Goal: Transaction & Acquisition: Subscribe to service/newsletter

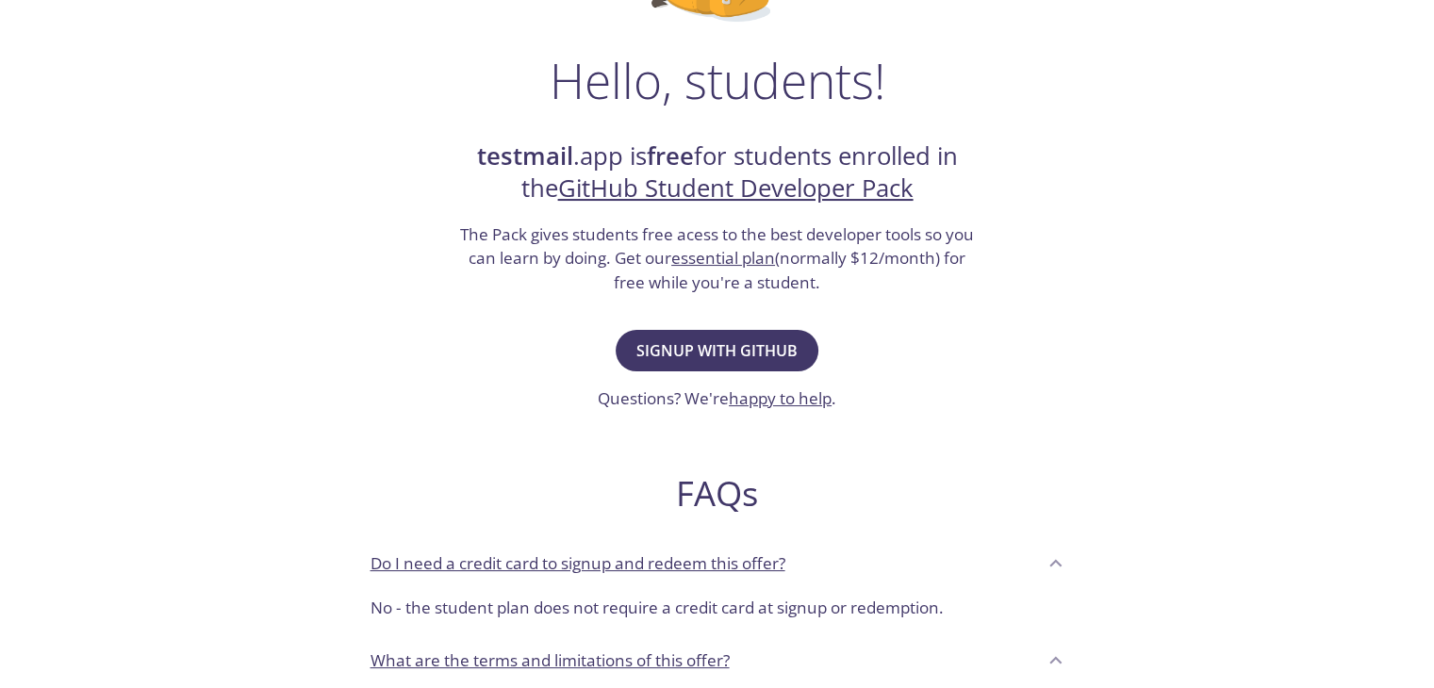
scroll to position [283, 0]
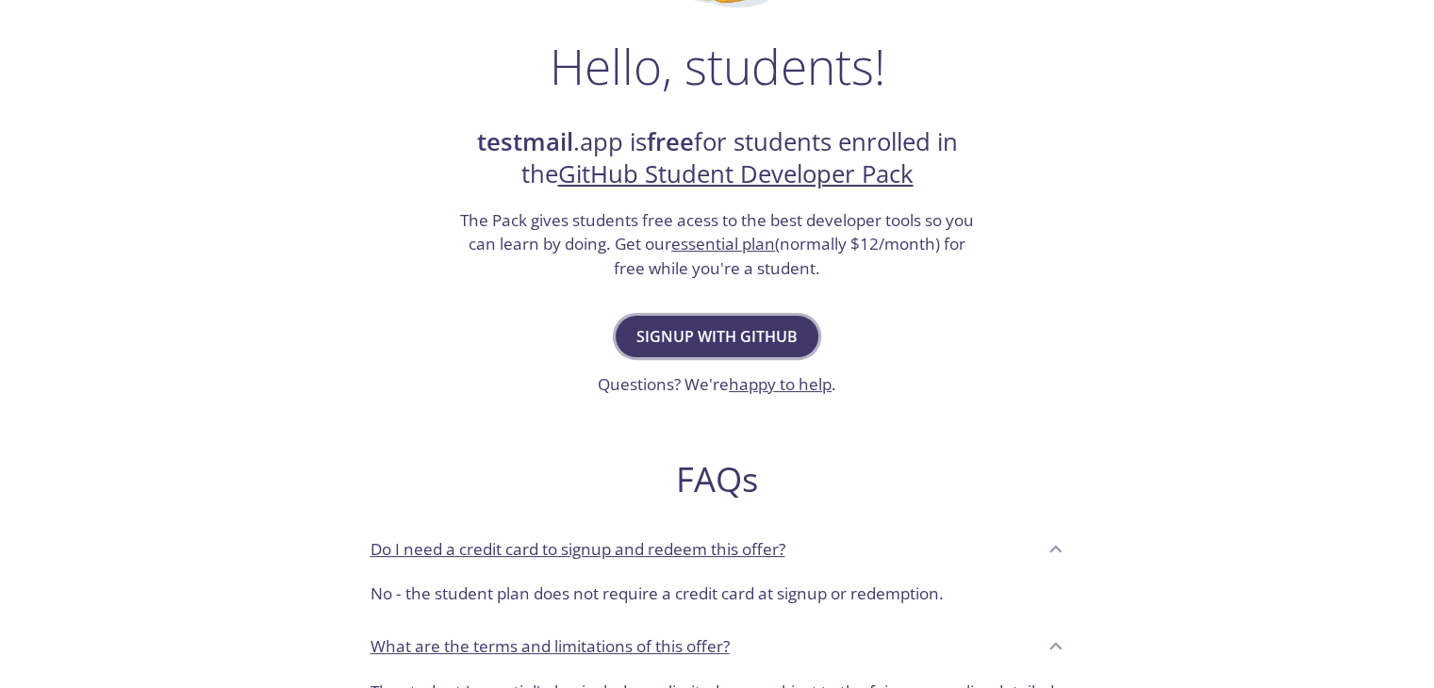
click at [679, 347] on span "Signup with GitHub" at bounding box center [716, 336] width 161 height 26
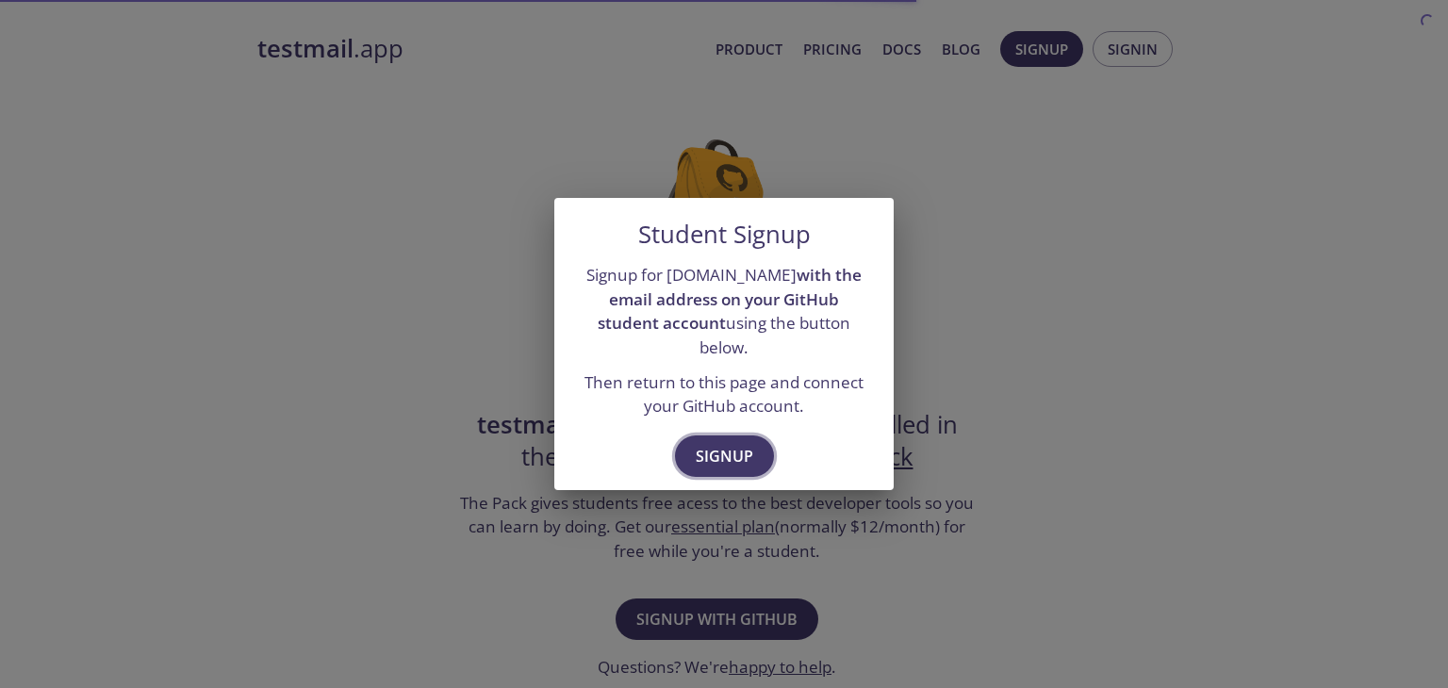
click at [718, 447] on span "Signup" at bounding box center [725, 456] width 58 height 26
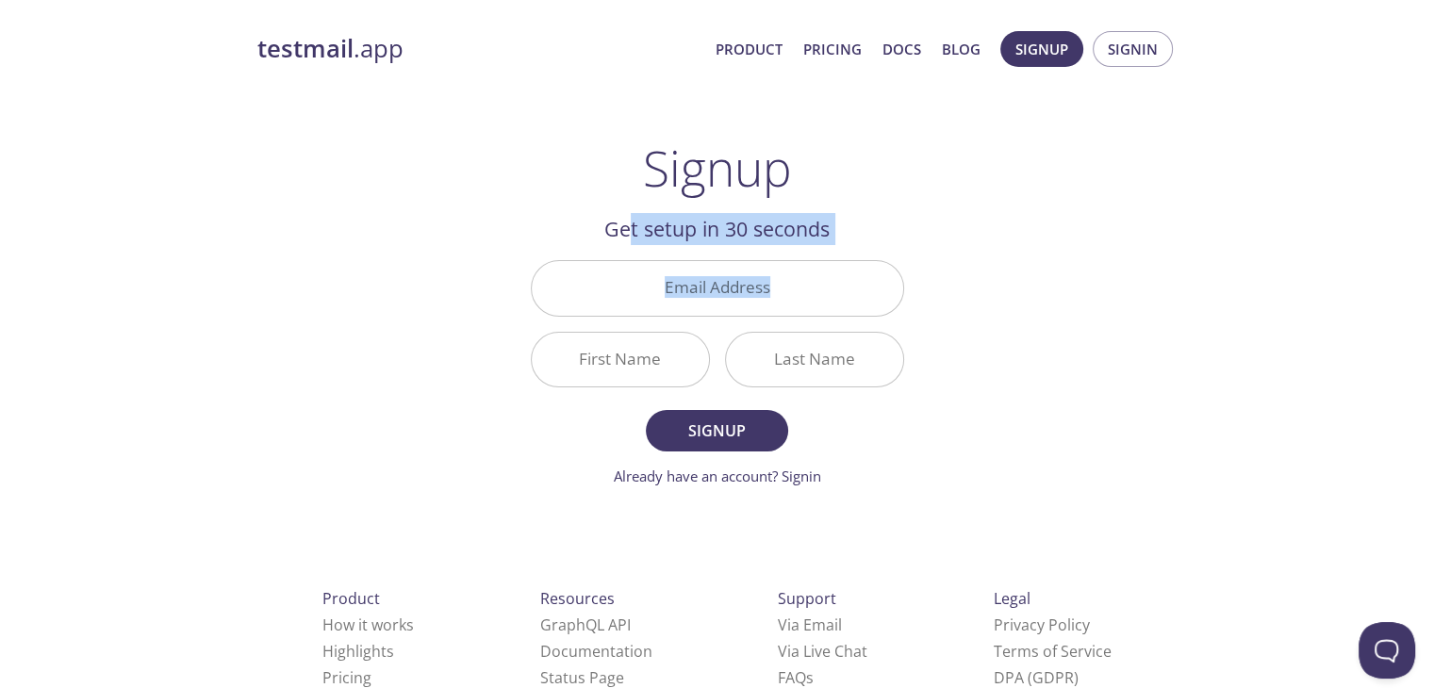
drag, startPoint x: 634, startPoint y: 227, endPoint x: 825, endPoint y: 265, distance: 195.1
click at [823, 264] on div "Get setup in 30 seconds Email Address First Name Last Name Signup Already have …" at bounding box center [717, 350] width 373 height 274
click at [834, 295] on input "Email Address" at bounding box center [718, 288] width 372 height 54
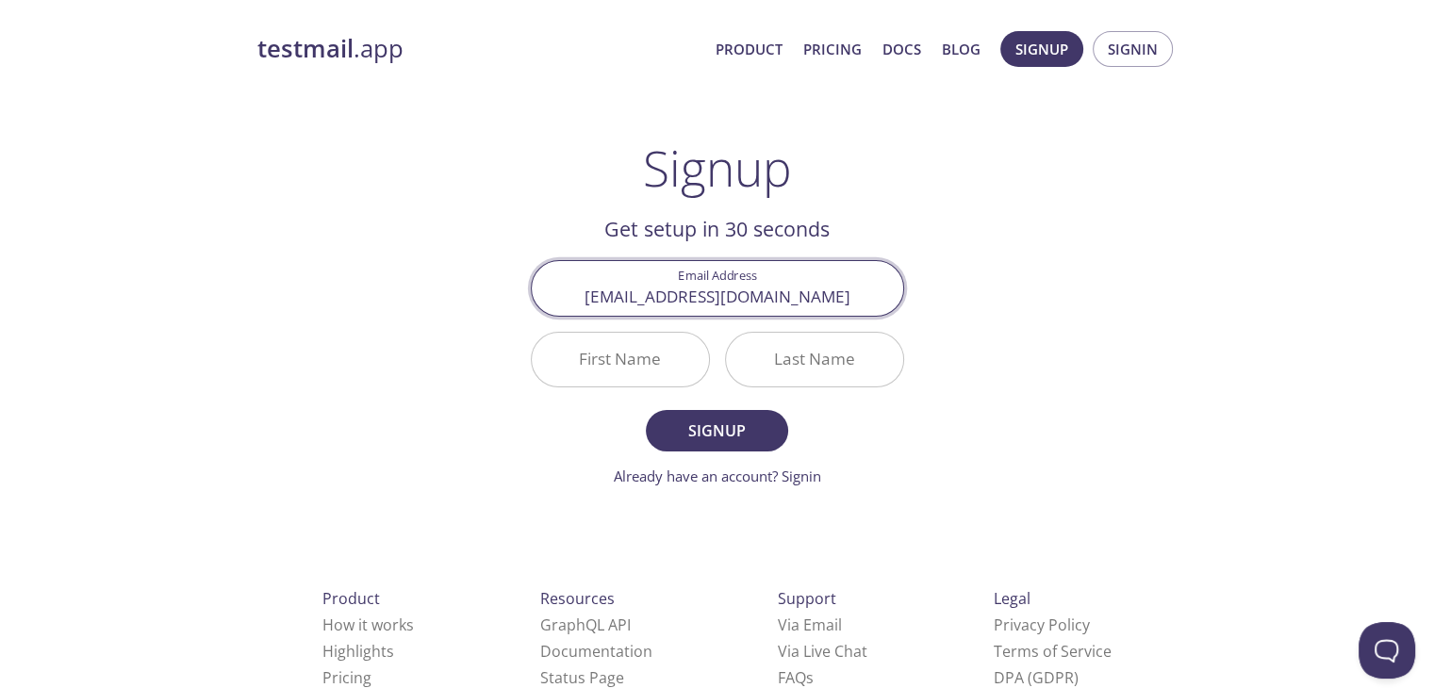
type input "anshvarshney566@gmail.com"
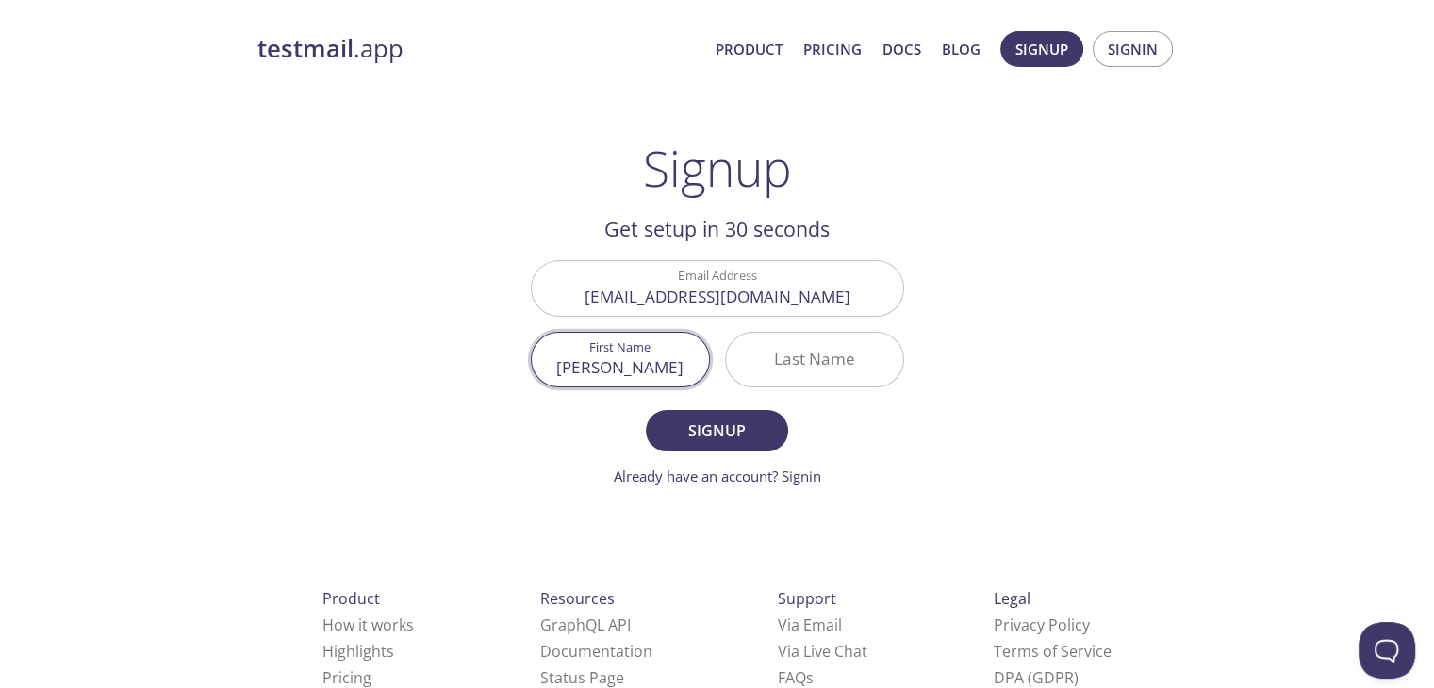
type input "[PERSON_NAME]"
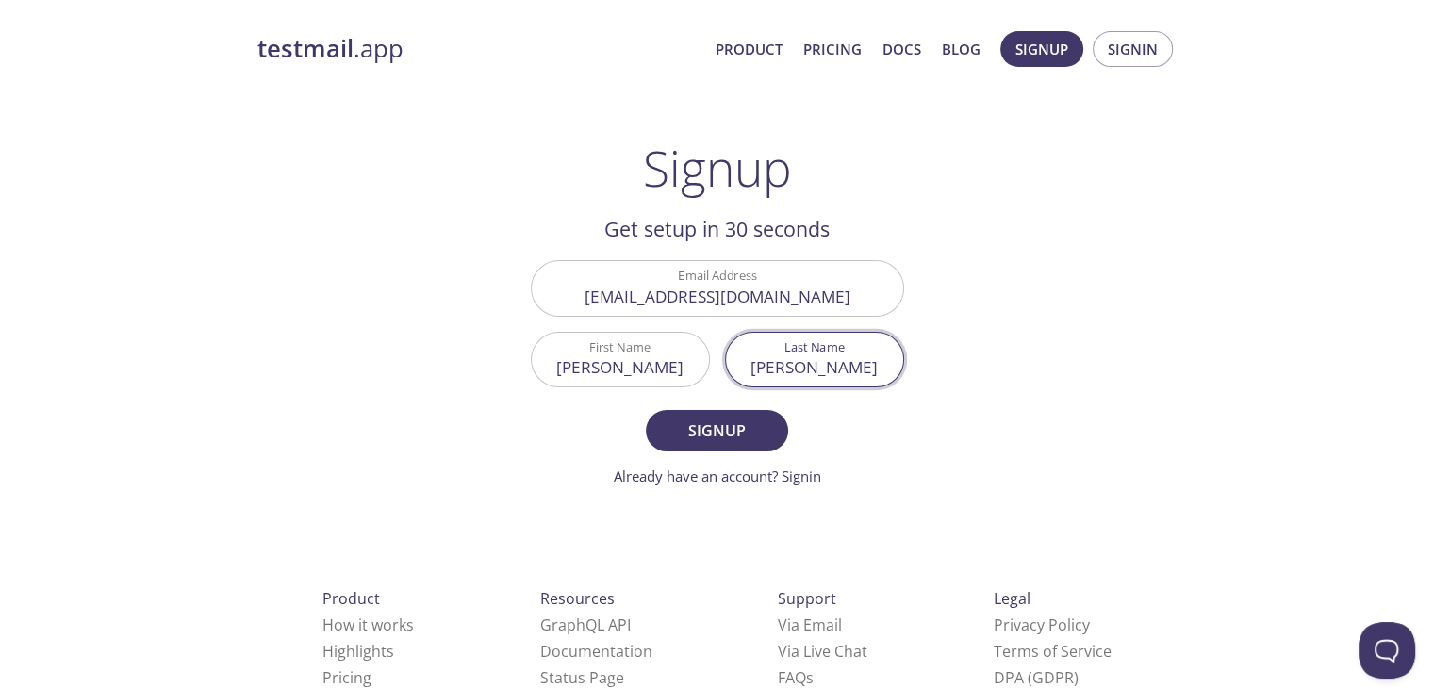
type input "[PERSON_NAME]"
click at [742, 296] on input "anshvarshney566@gmail.com" at bounding box center [718, 288] width 372 height 54
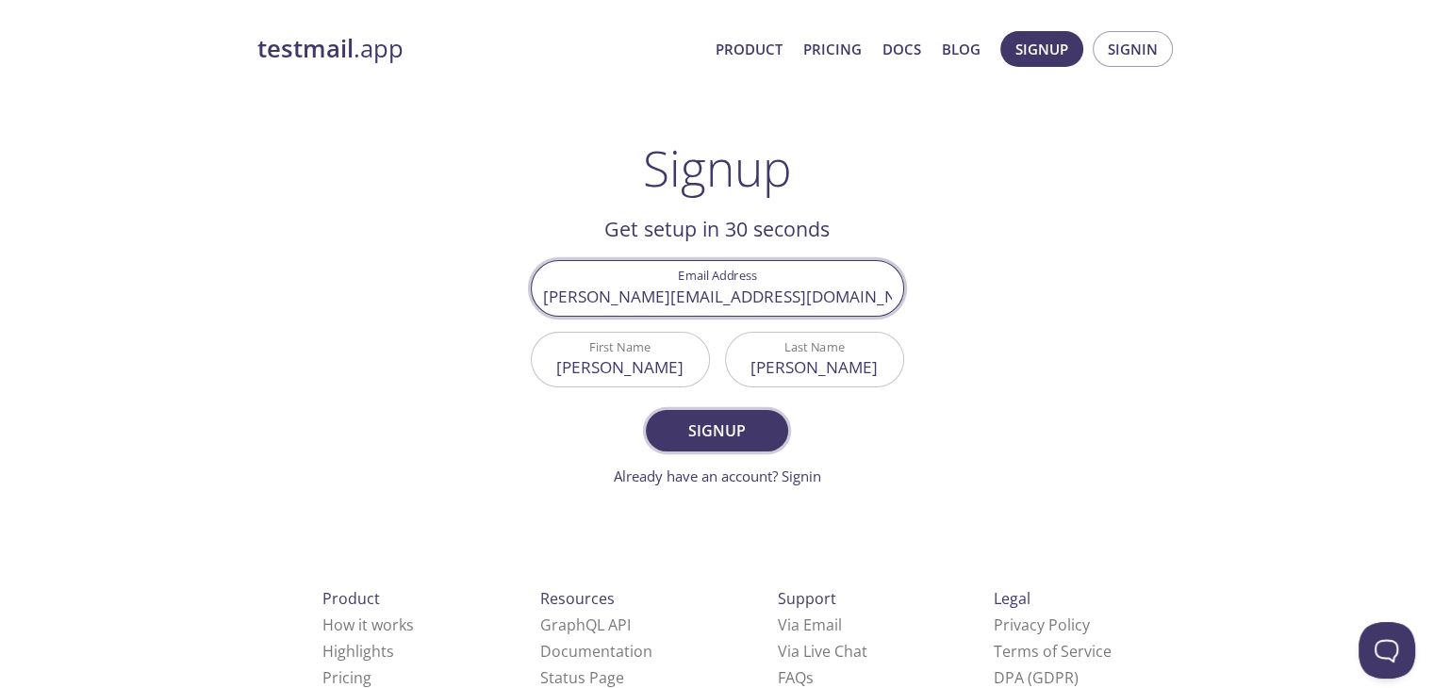
type input "[PERSON_NAME][EMAIL_ADDRESS][DOMAIN_NAME]"
click at [727, 430] on span "Signup" at bounding box center [717, 431] width 100 height 26
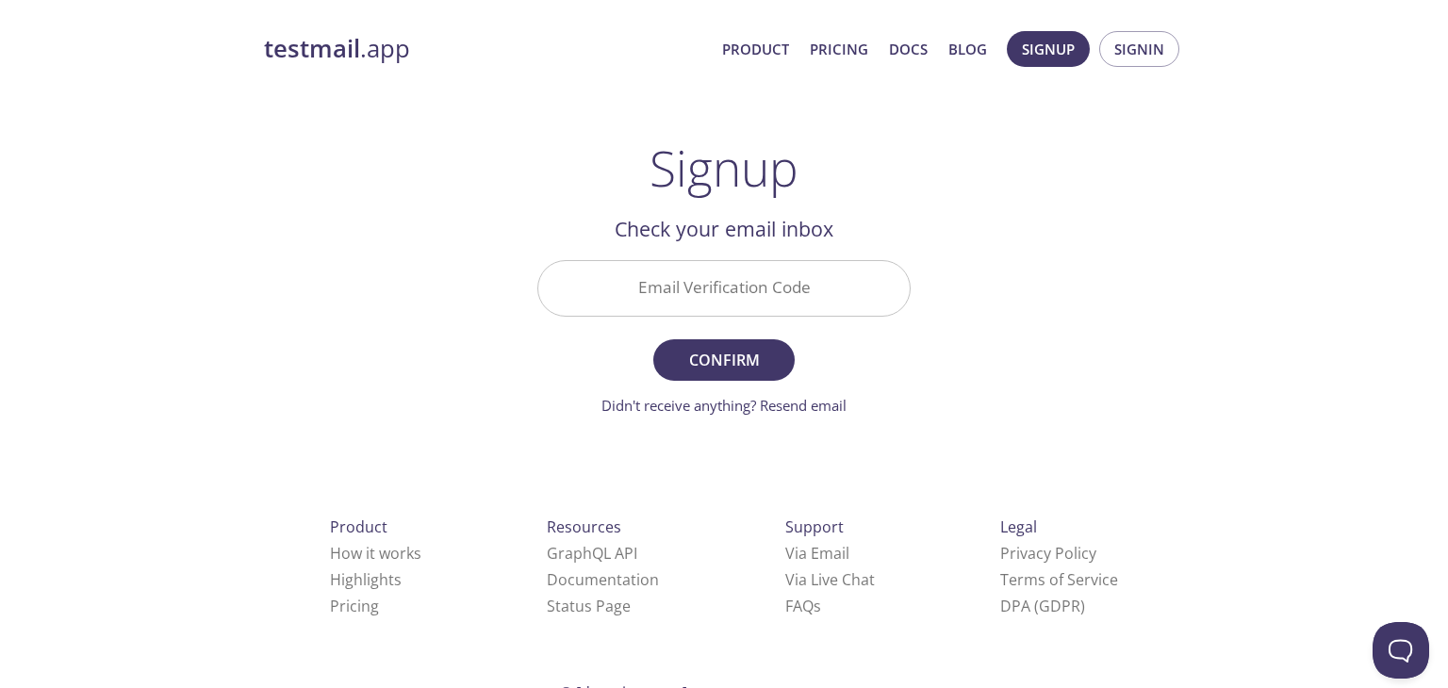
click at [748, 299] on input "Email Verification Code" at bounding box center [724, 288] width 372 height 54
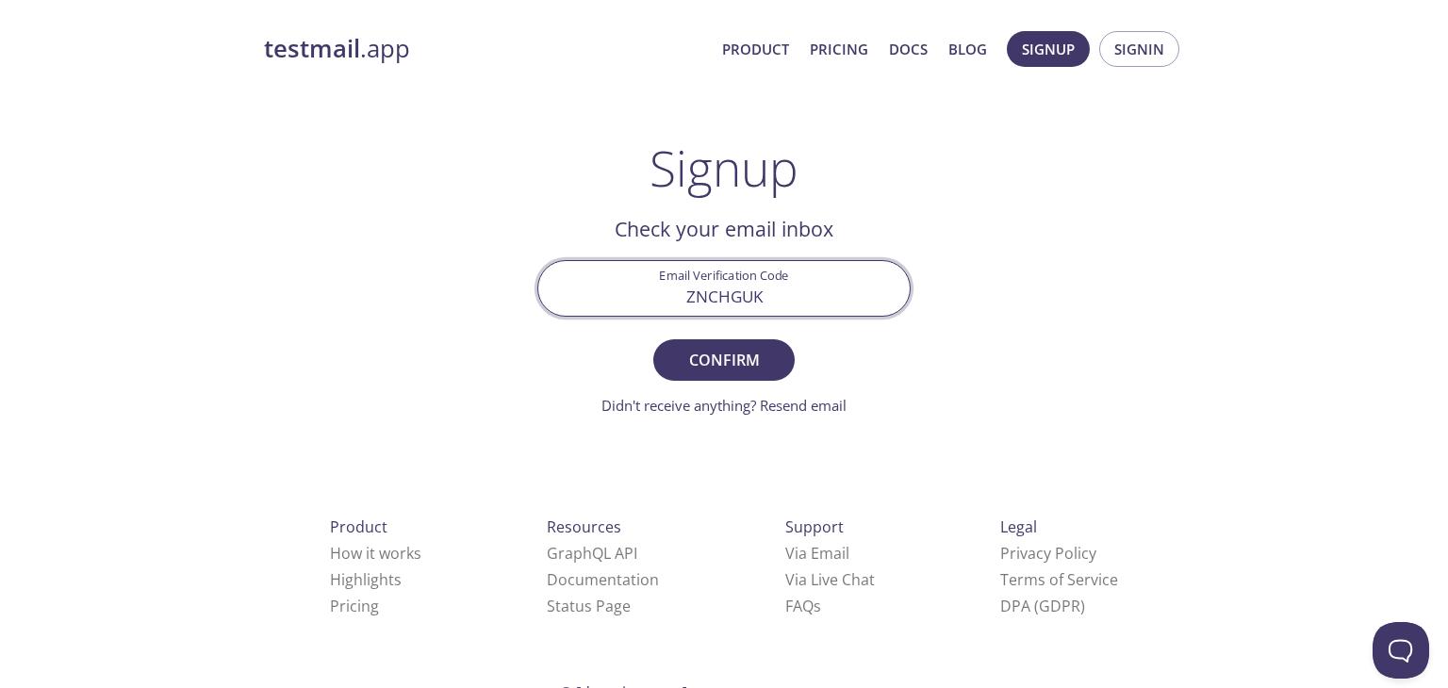
type input "ZNCHGUK"
click at [769, 361] on span "Confirm" at bounding box center [724, 360] width 100 height 26
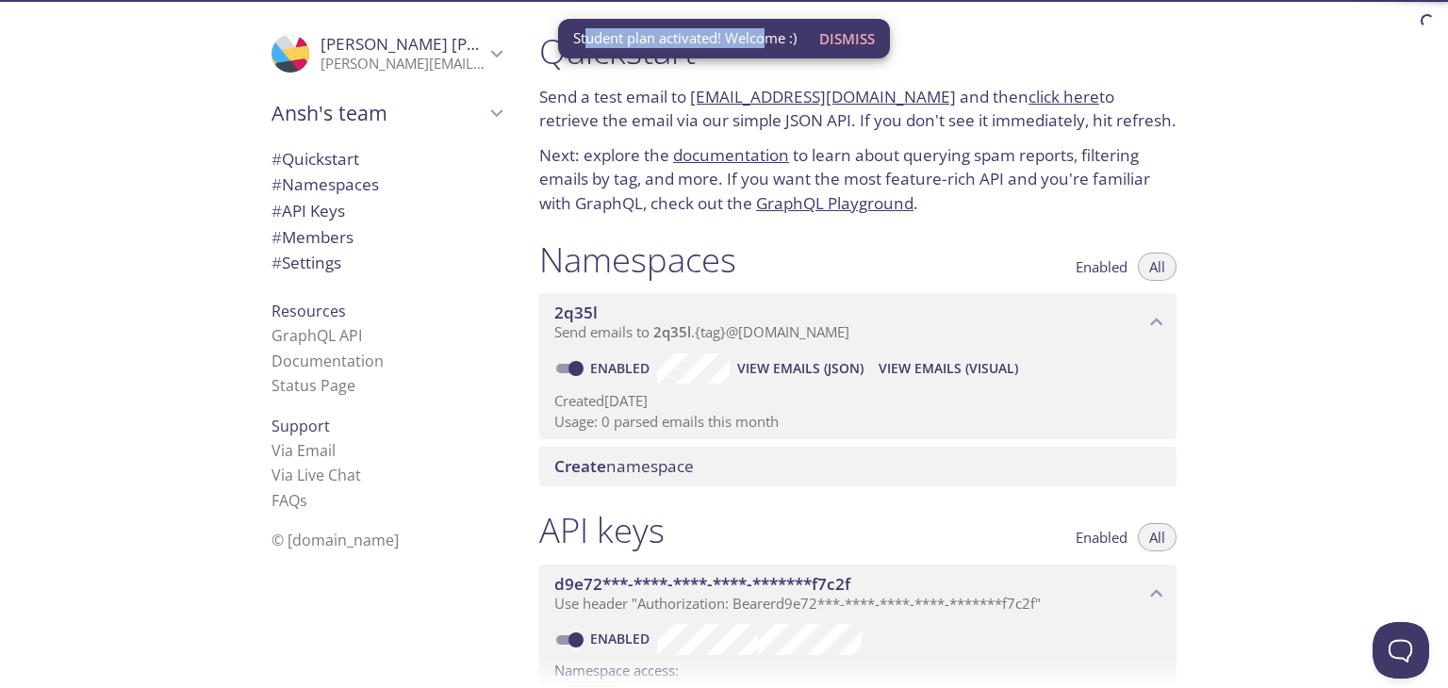
drag, startPoint x: 769, startPoint y: 40, endPoint x: 586, endPoint y: 39, distance: 182.9
click at [586, 39] on span "Student plan activated! Welcome :)" at bounding box center [684, 38] width 223 height 20
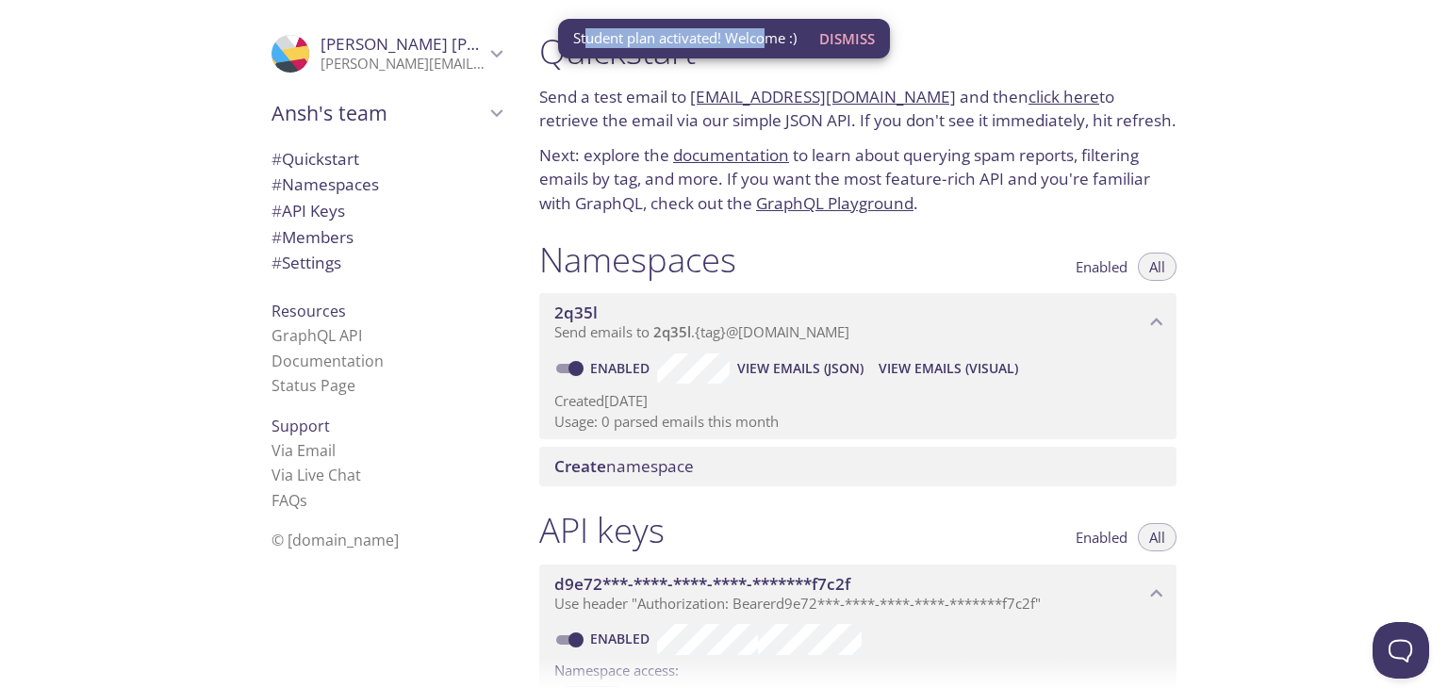
click at [586, 39] on span "Student plan activated! Welcome :)" at bounding box center [684, 38] width 223 height 20
click at [859, 40] on span "Dismiss" at bounding box center [847, 38] width 56 height 25
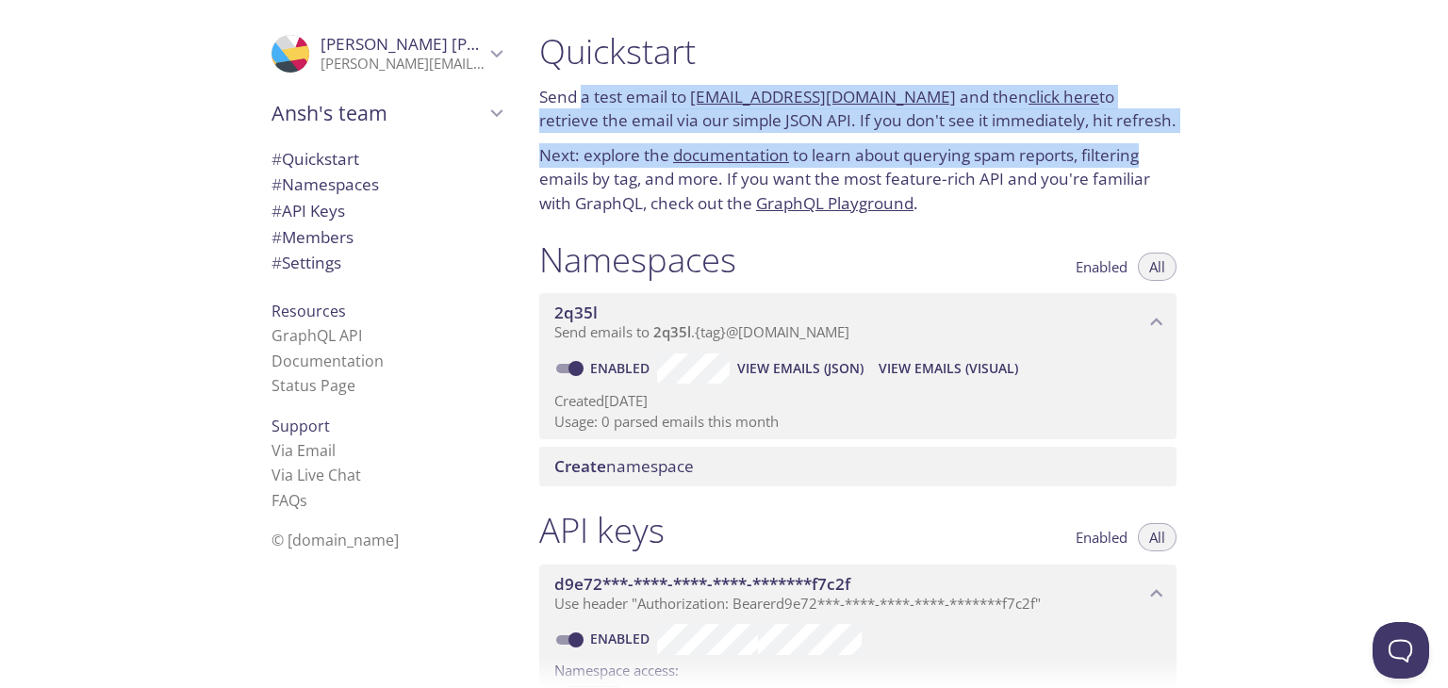
drag, startPoint x: 607, startPoint y: 92, endPoint x: 1144, endPoint y: 136, distance: 538.3
click at [1144, 136] on div "Quickstart Send a test email to [EMAIL_ADDRESS][DOMAIN_NAME] and then click her…" at bounding box center [858, 123] width 668 height 208
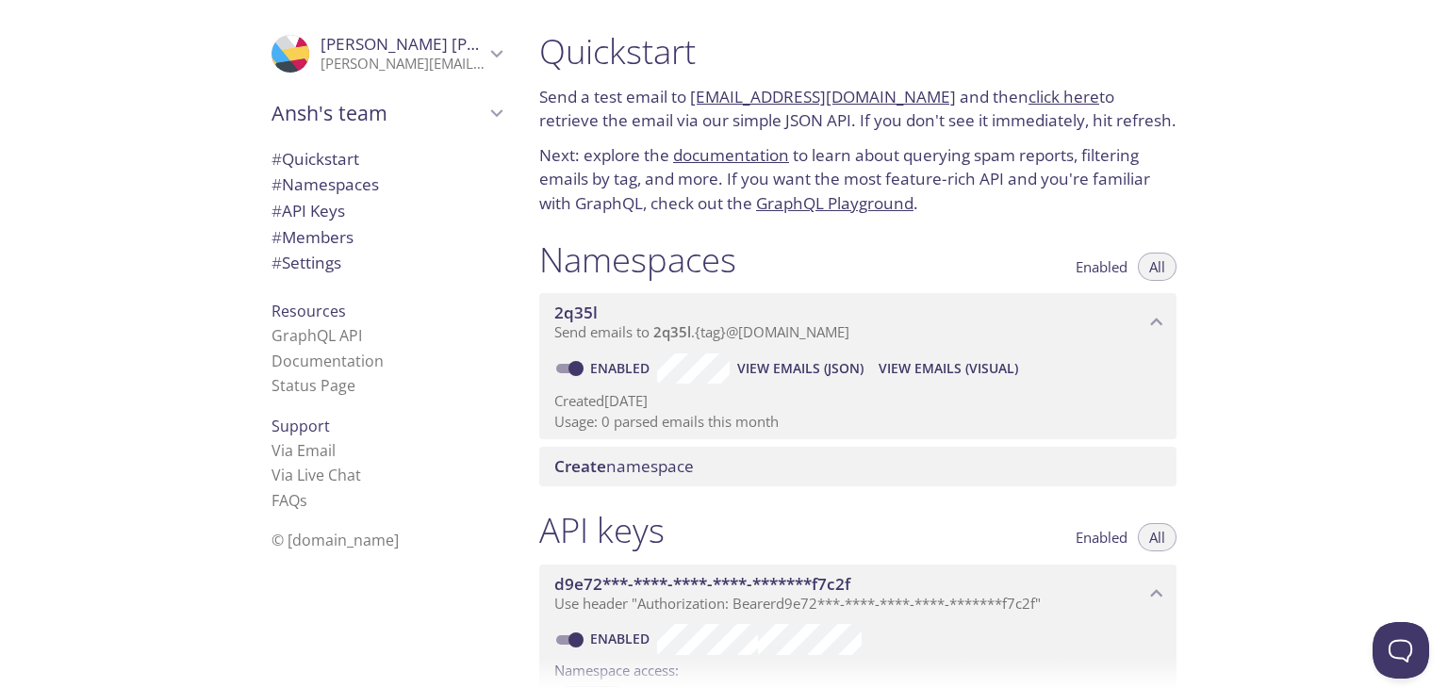
drag, startPoint x: 1136, startPoint y: 129, endPoint x: 589, endPoint y: 94, distance: 548.0
click at [589, 94] on p "Send a test email to [EMAIL_ADDRESS][DOMAIN_NAME] and then click here to retrie…" at bounding box center [857, 109] width 637 height 48
click at [589, 93] on p "Send a test email to [EMAIL_ADDRESS][DOMAIN_NAME] and then click here to retrie…" at bounding box center [857, 109] width 637 height 48
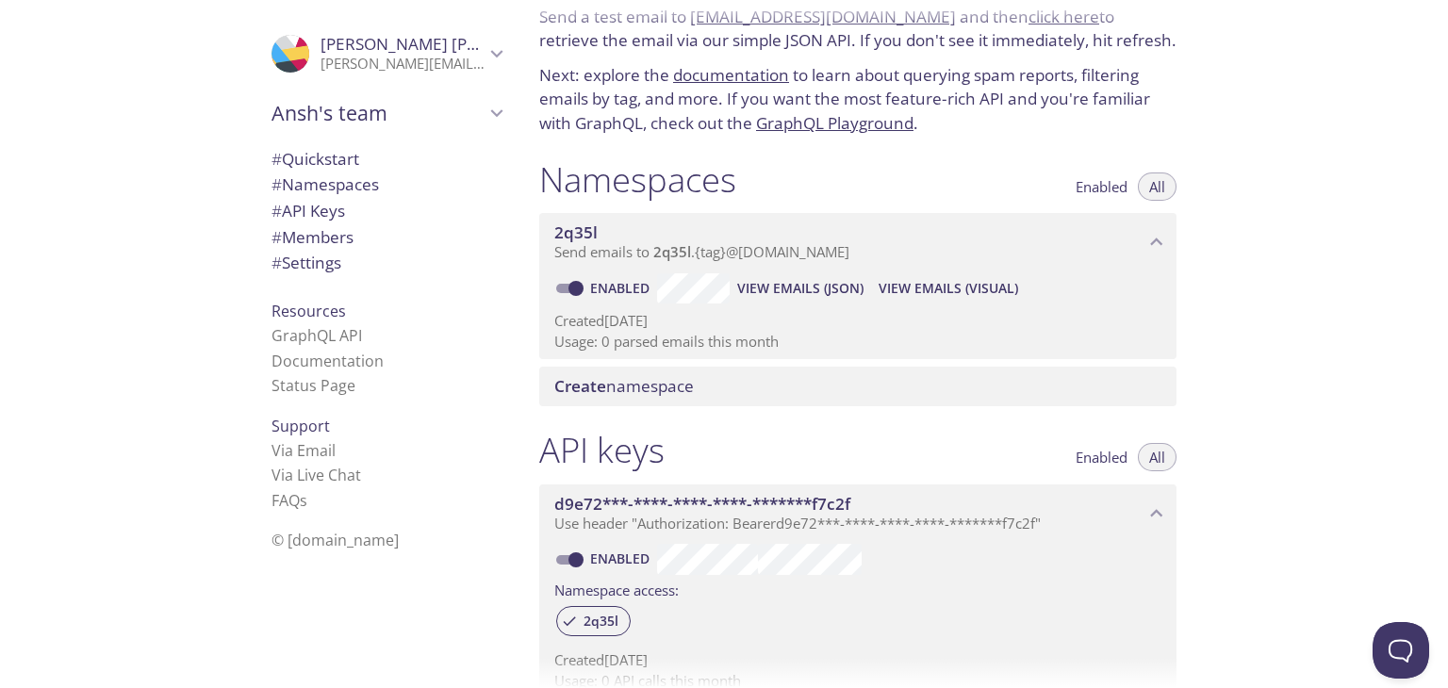
scroll to position [189, 0]
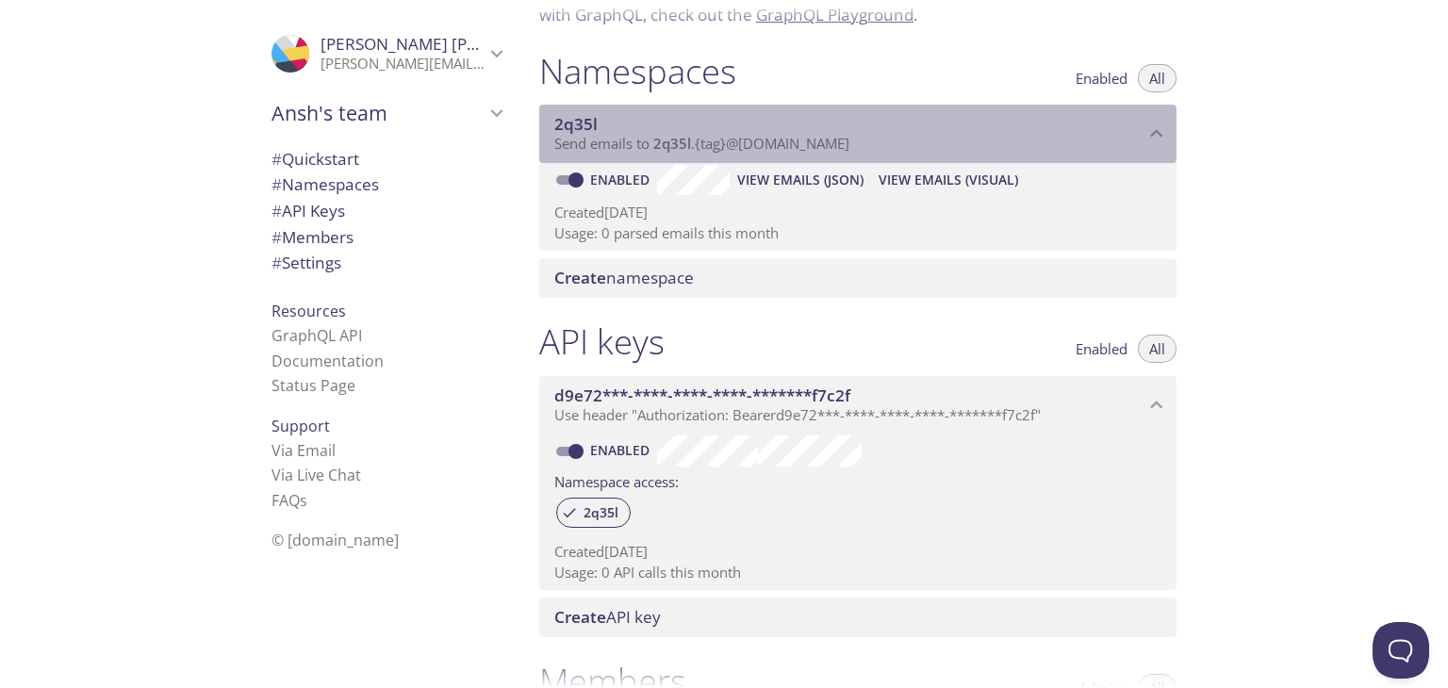
drag, startPoint x: 649, startPoint y: 140, endPoint x: 859, endPoint y: 141, distance: 210.3
click at [850, 141] on span "Send emails to 2q35l . {tag} @[DOMAIN_NAME]" at bounding box center [701, 143] width 295 height 19
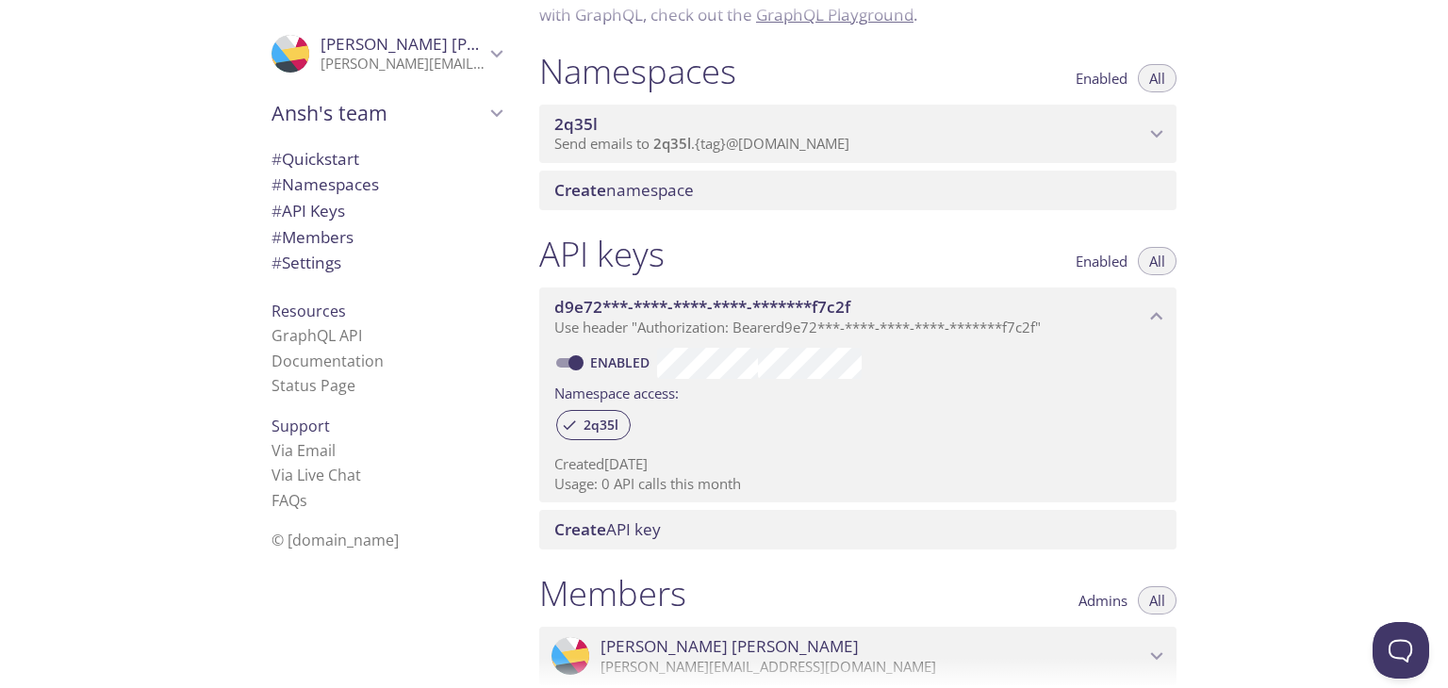
click at [860, 130] on span "2q35l" at bounding box center [849, 124] width 590 height 21
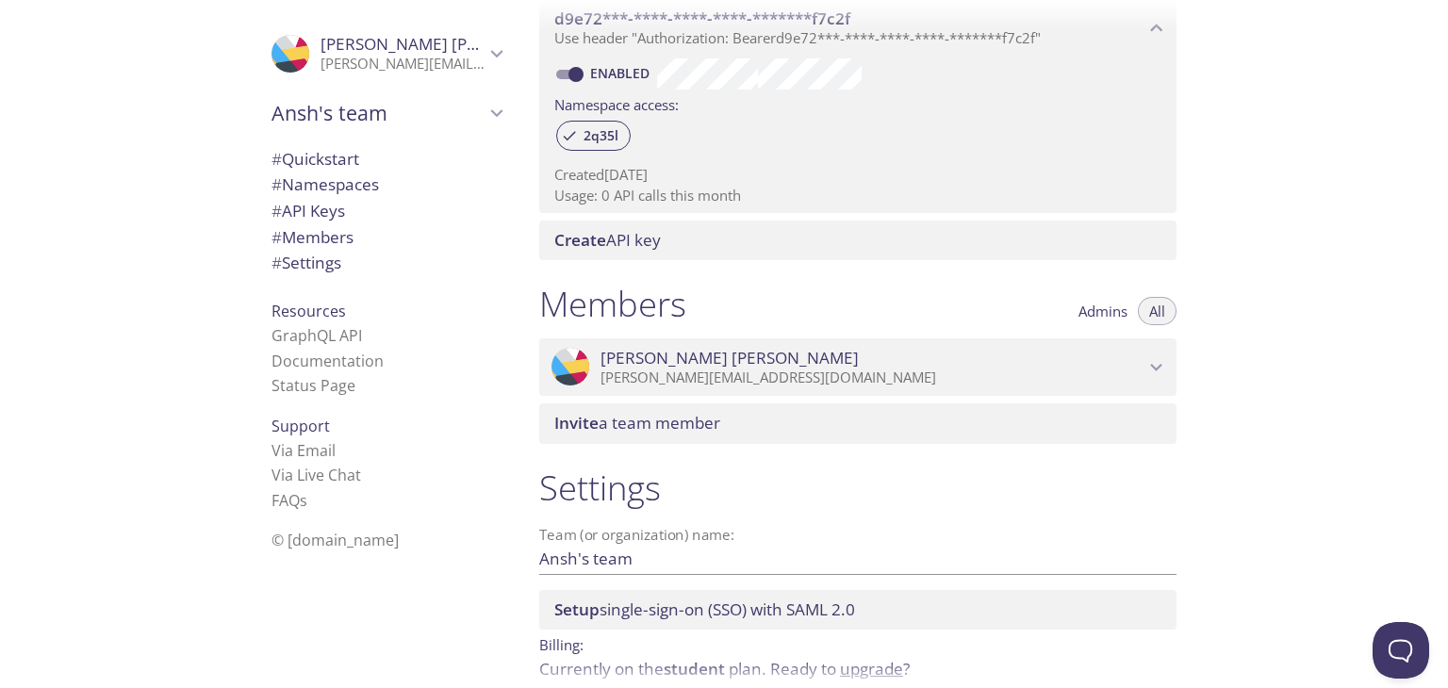
scroll to position [652, 0]
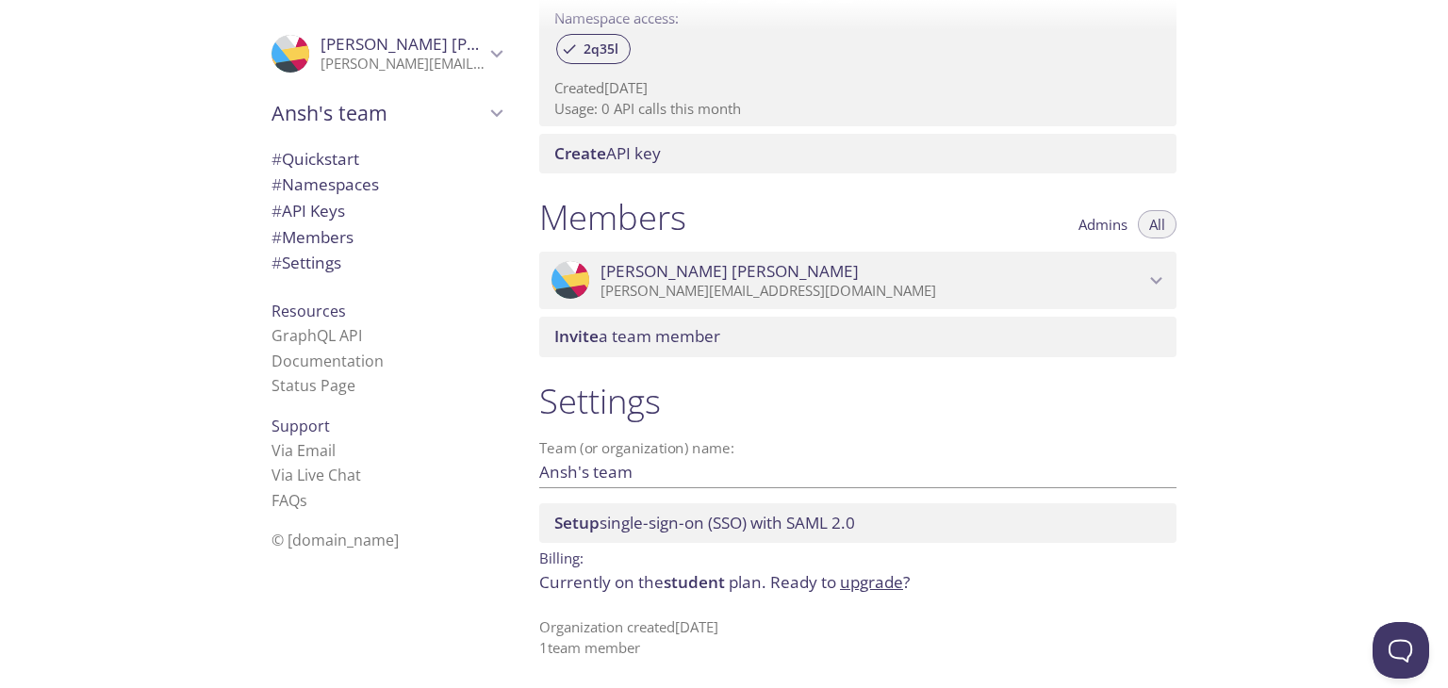
click at [827, 283] on p "[PERSON_NAME][EMAIL_ADDRESS][DOMAIN_NAME]" at bounding box center [873, 291] width 544 height 19
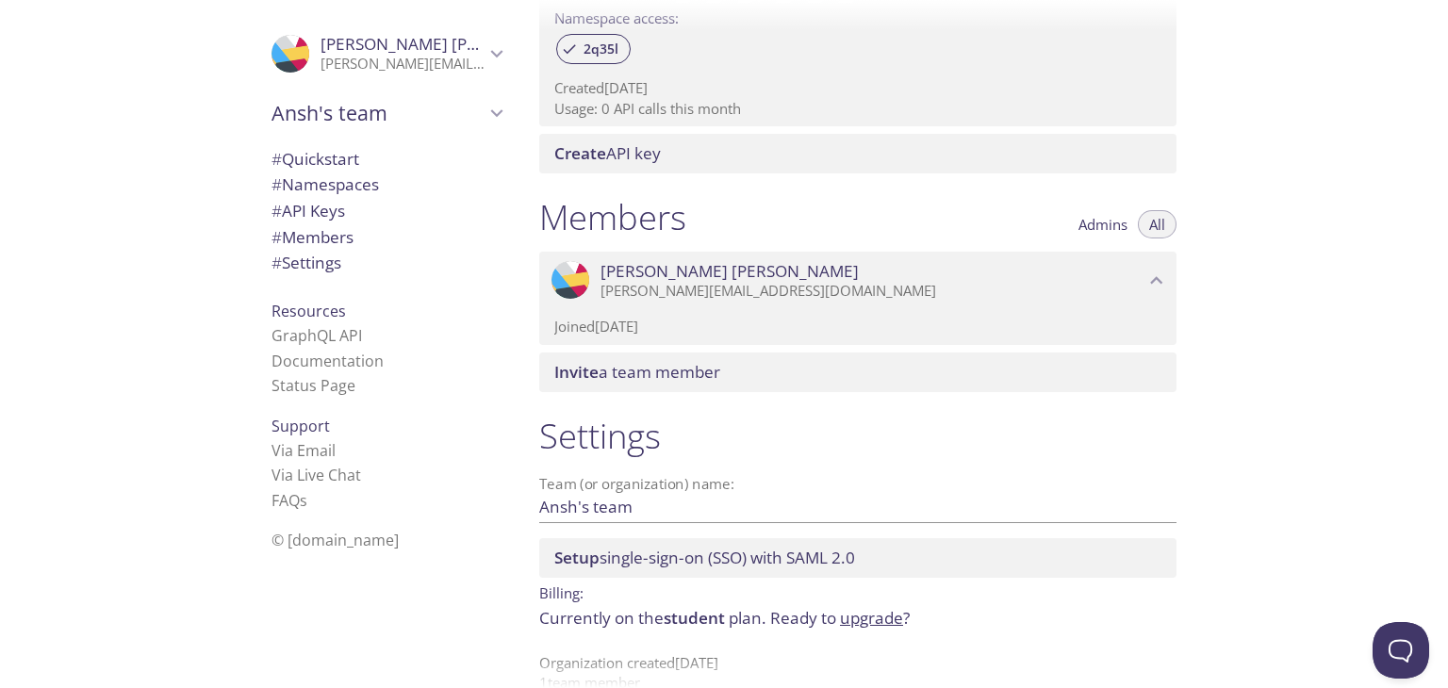
click at [827, 282] on p "[PERSON_NAME][EMAIL_ADDRESS][DOMAIN_NAME]" at bounding box center [873, 291] width 544 height 19
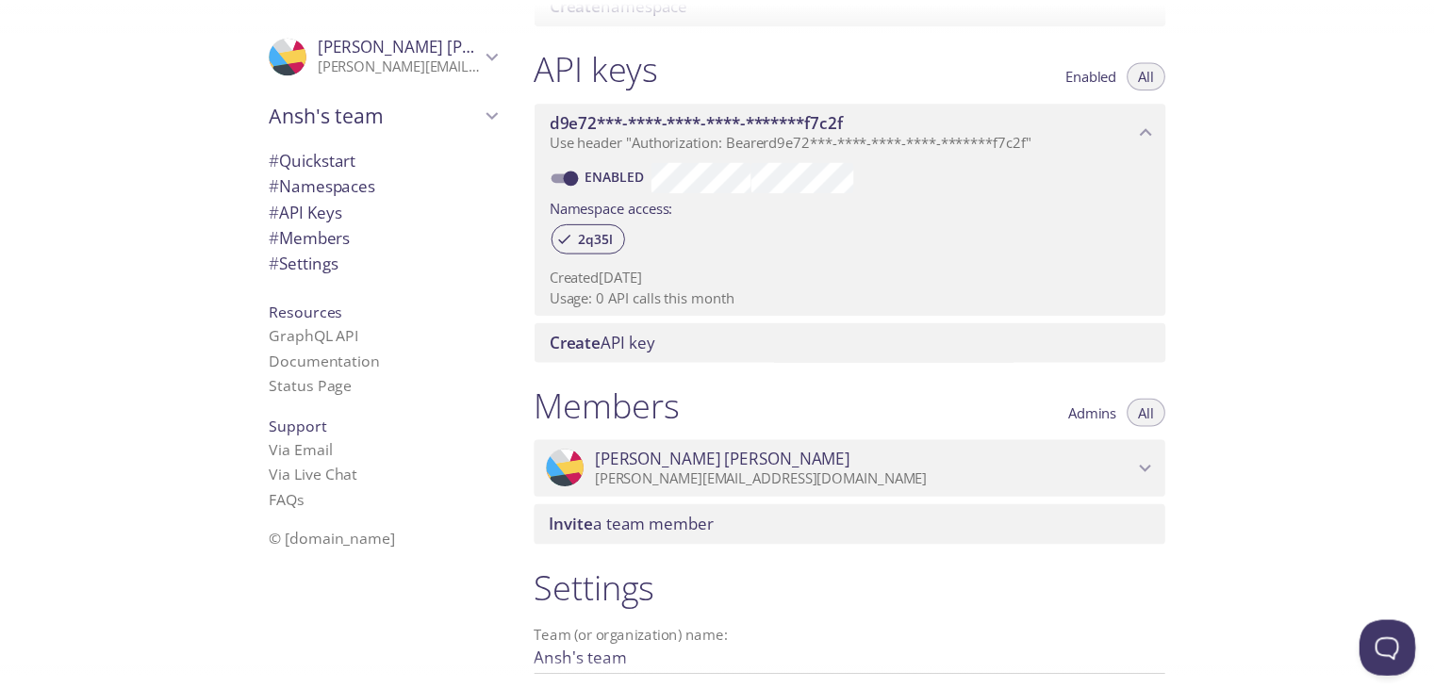
scroll to position [0, 0]
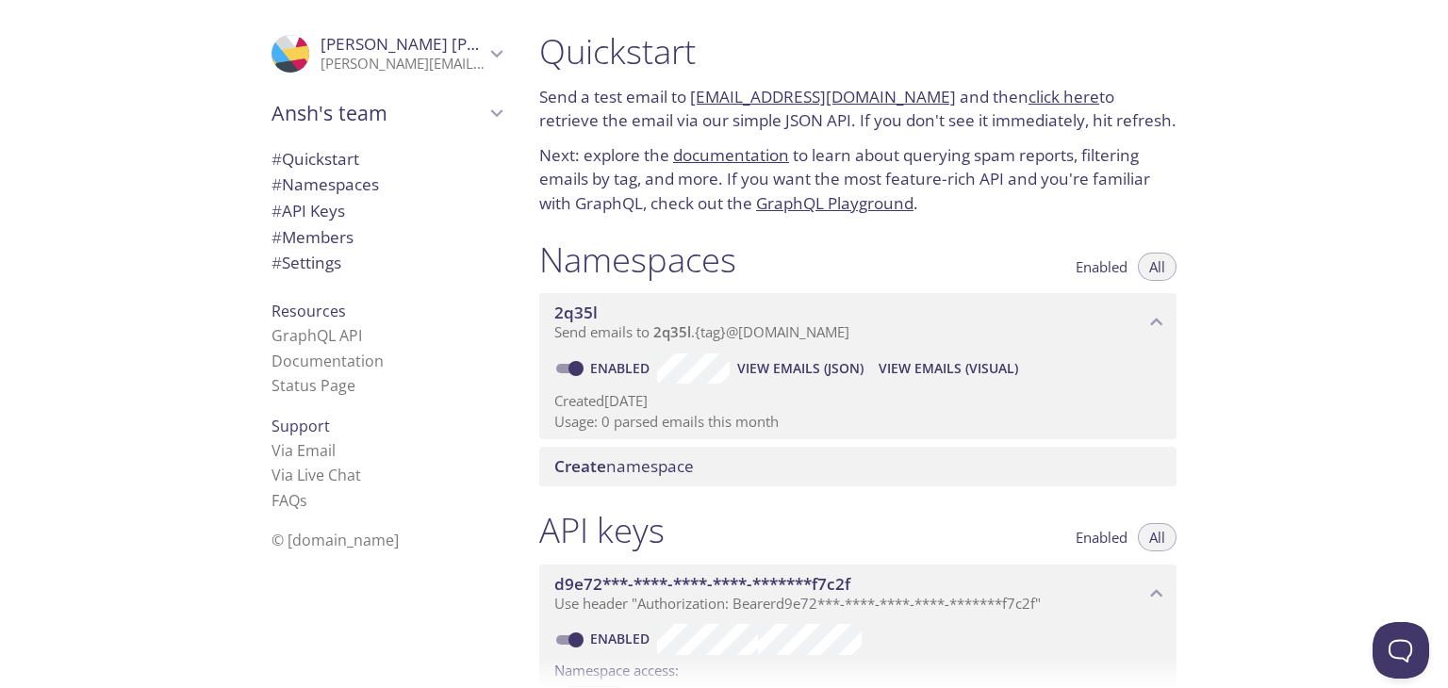
click at [900, 329] on p "Send emails to 2q35l . {tag} @[DOMAIN_NAME]" at bounding box center [849, 332] width 590 height 19
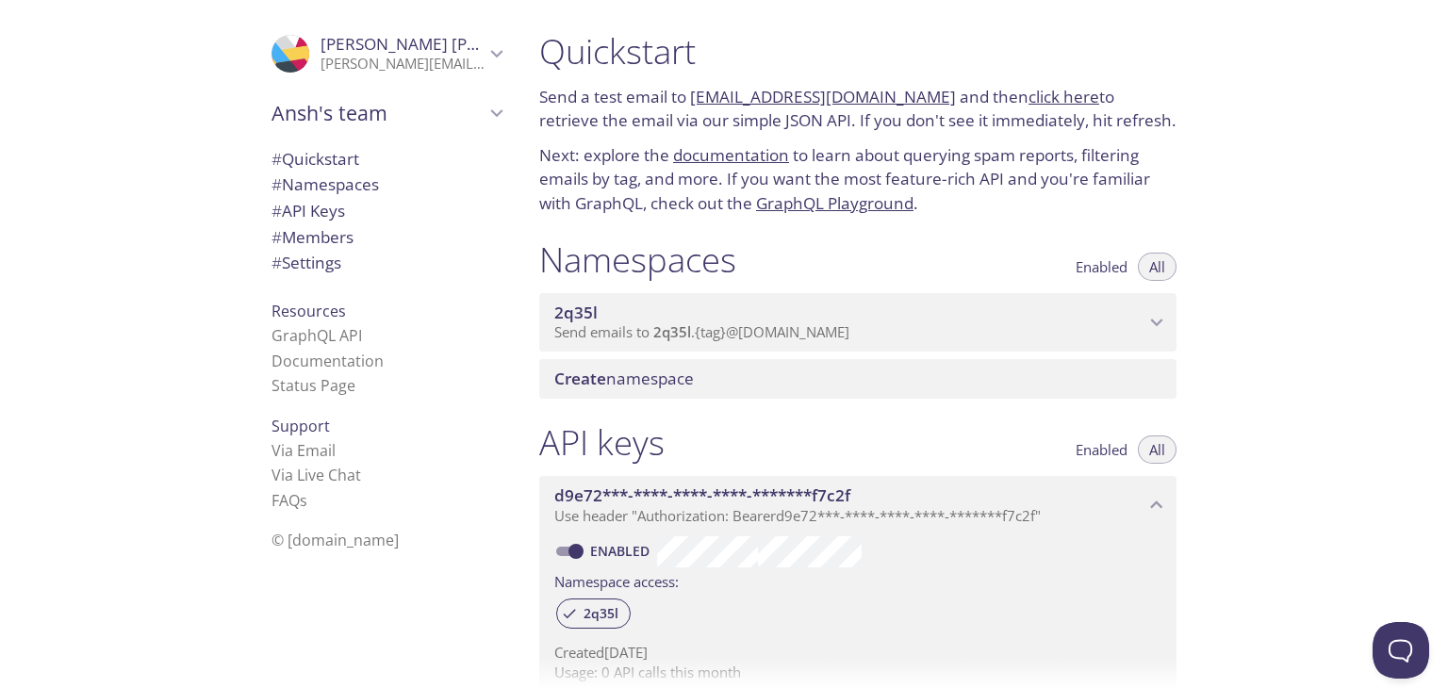
click at [900, 329] on p "Send emails to 2q35l . {tag} @[DOMAIN_NAME]" at bounding box center [849, 332] width 590 height 19
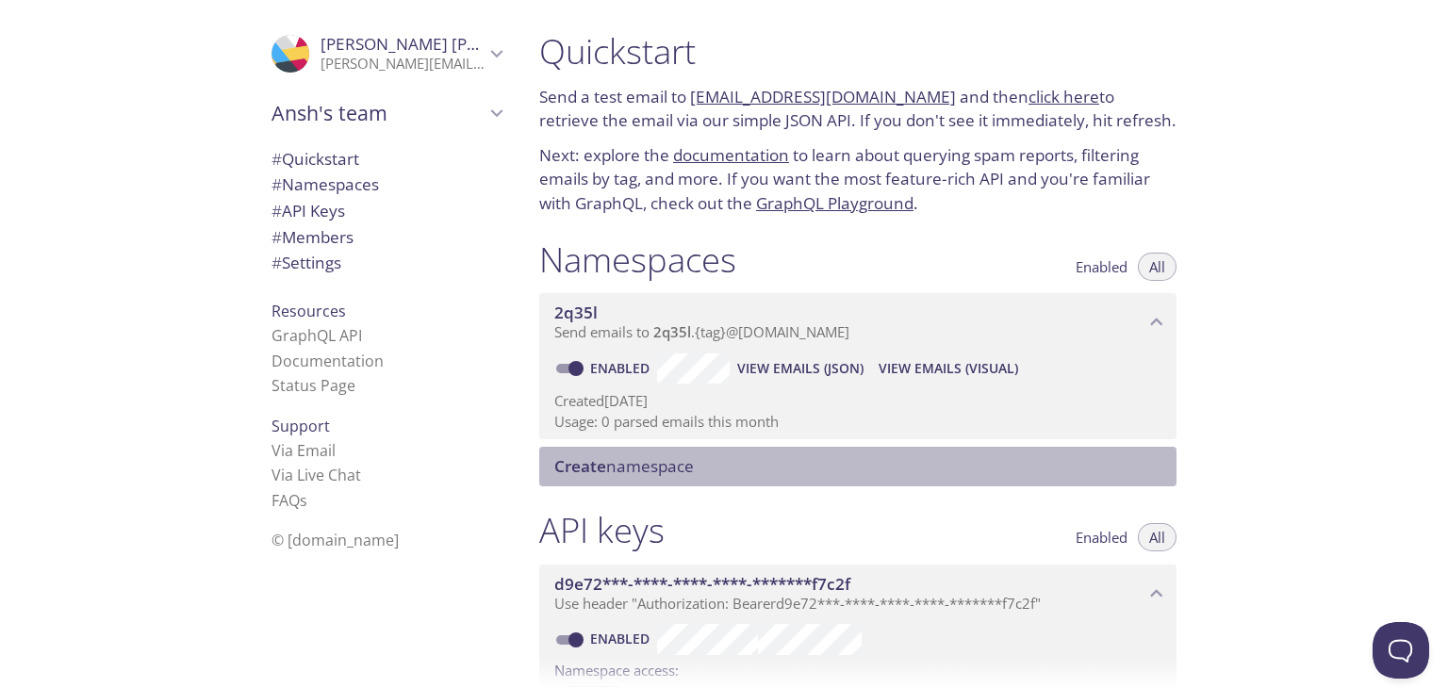
click at [674, 462] on span "Create namespace" at bounding box center [624, 466] width 140 height 22
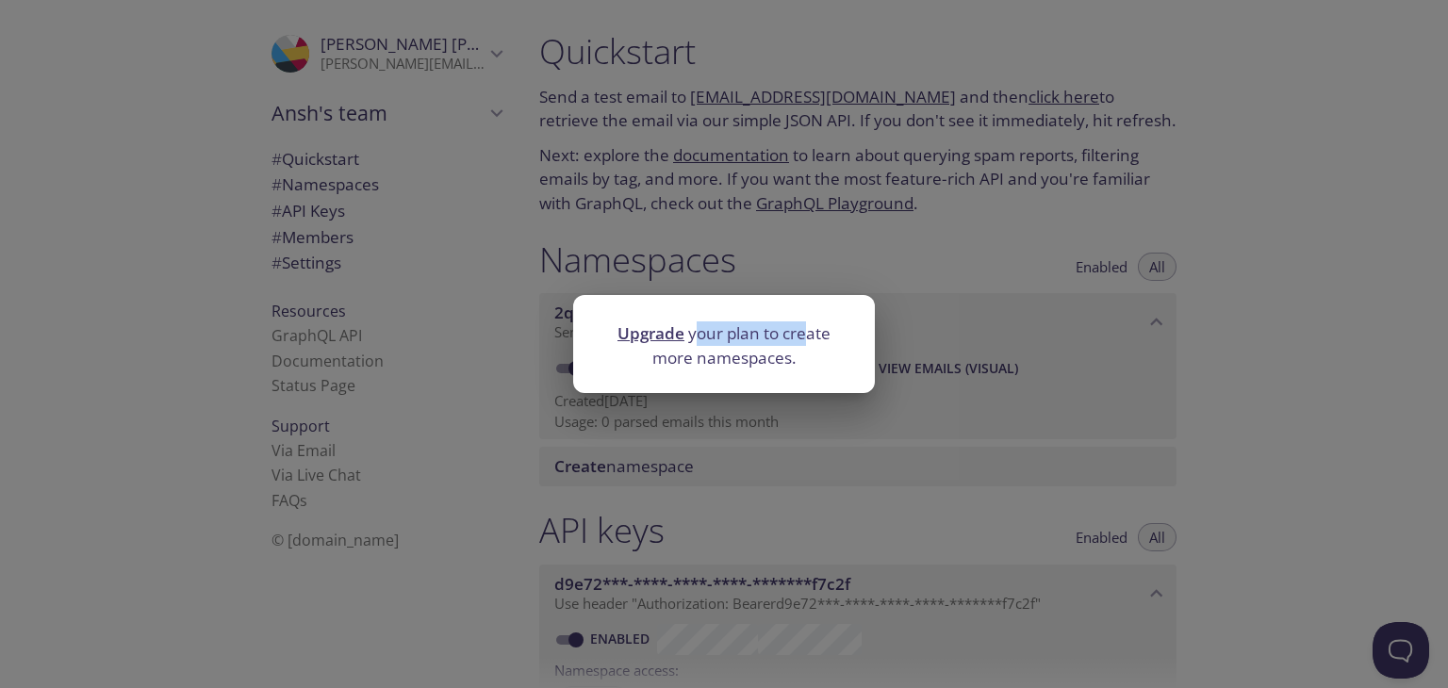
drag, startPoint x: 695, startPoint y: 329, endPoint x: 810, endPoint y: 342, distance: 115.8
click at [810, 342] on p "Upgrade your plan to create more namespaces." at bounding box center [724, 346] width 256 height 48
click at [676, 334] on link "Upgrade" at bounding box center [651, 333] width 67 height 22
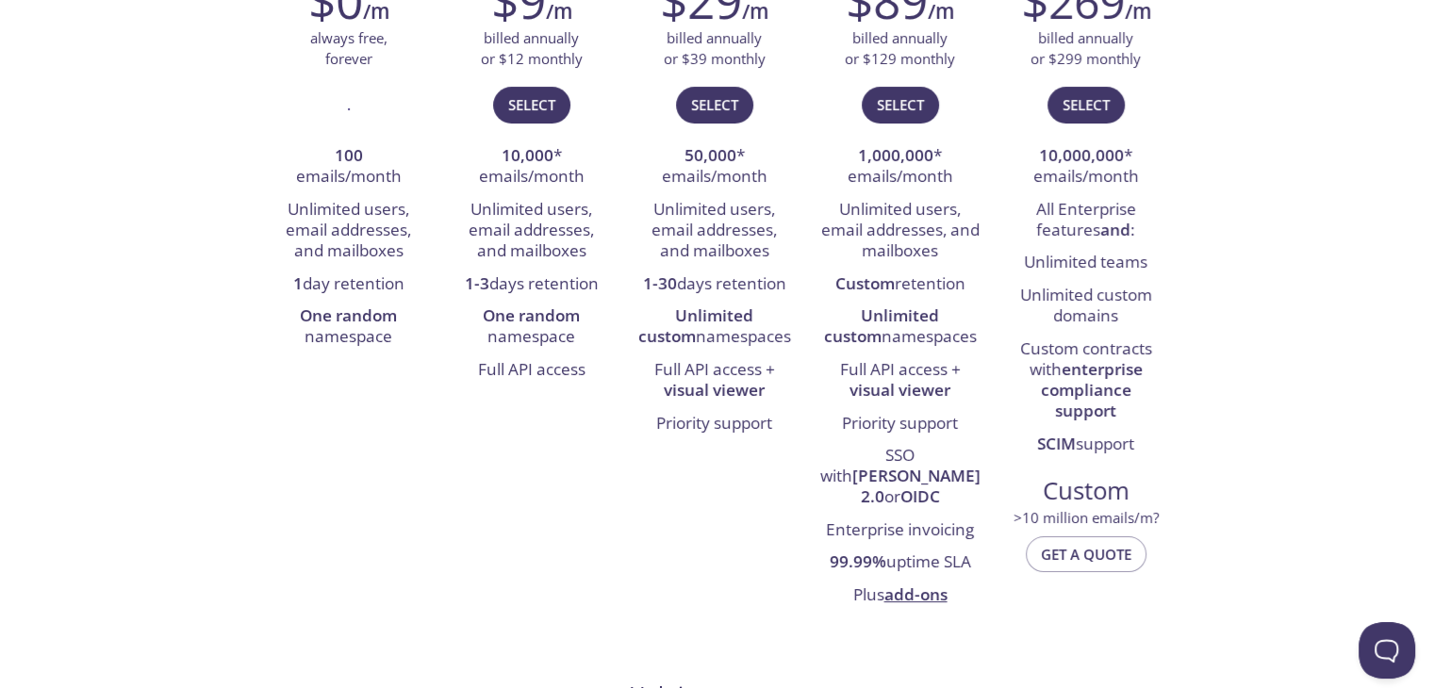
scroll to position [377, 0]
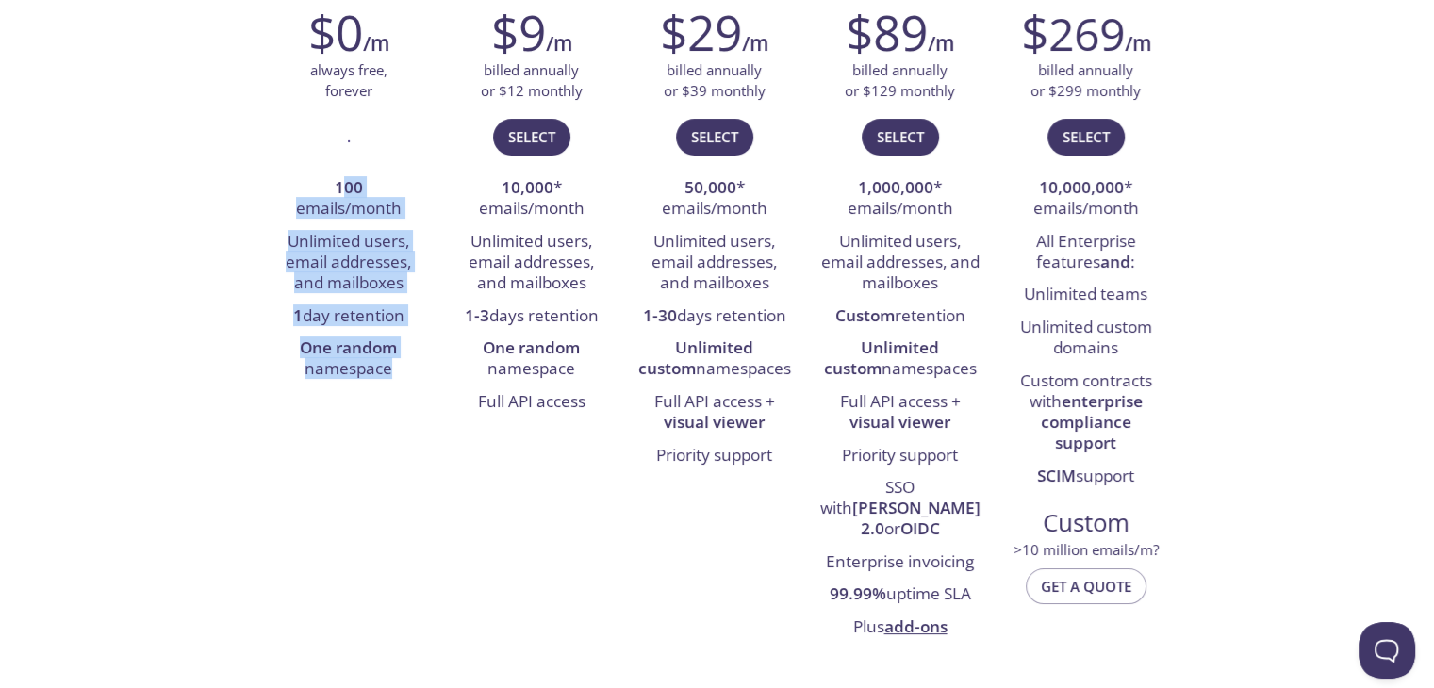
drag, startPoint x: 355, startPoint y: 186, endPoint x: 407, endPoint y: 398, distance: 218.4
click at [407, 398] on div "Free For side projects $0 /m always free, forever . 100 emails/month Unlimited …" at bounding box center [717, 289] width 920 height 735
drag, startPoint x: 411, startPoint y: 367, endPoint x: 321, endPoint y: 211, distance: 180.0
click at [321, 211] on ul "100 emails/month Unlimited users, email addresses, and mailboxes 1 day retentio…" at bounding box center [349, 280] width 155 height 214
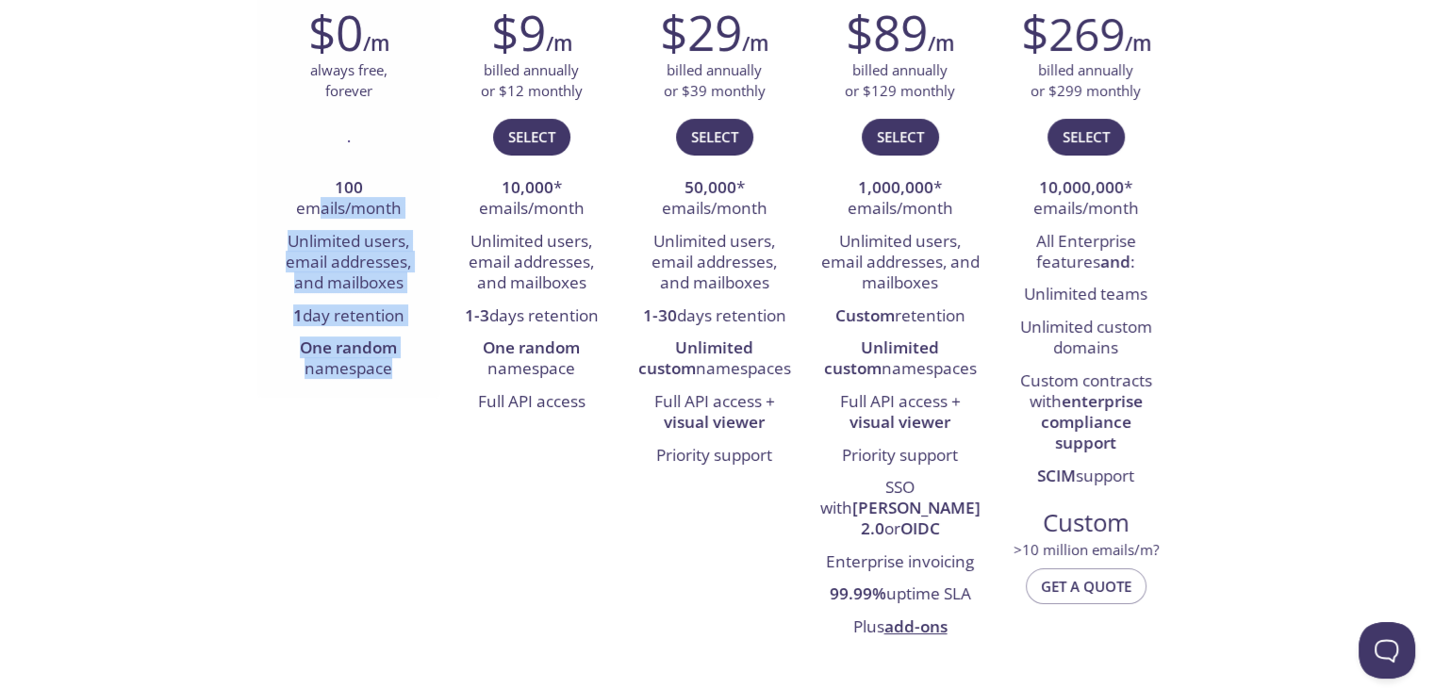
click at [320, 209] on li "100 emails/month" at bounding box center [349, 200] width 155 height 54
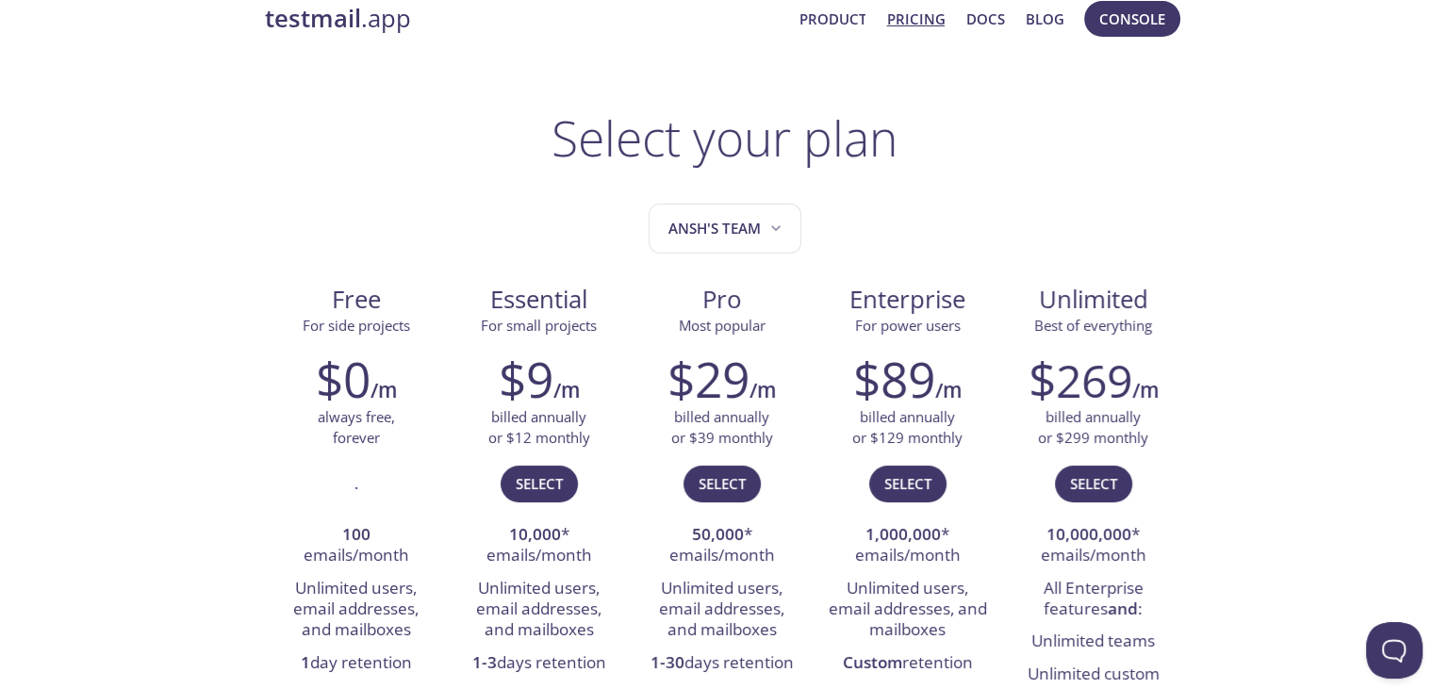
scroll to position [0, 0]
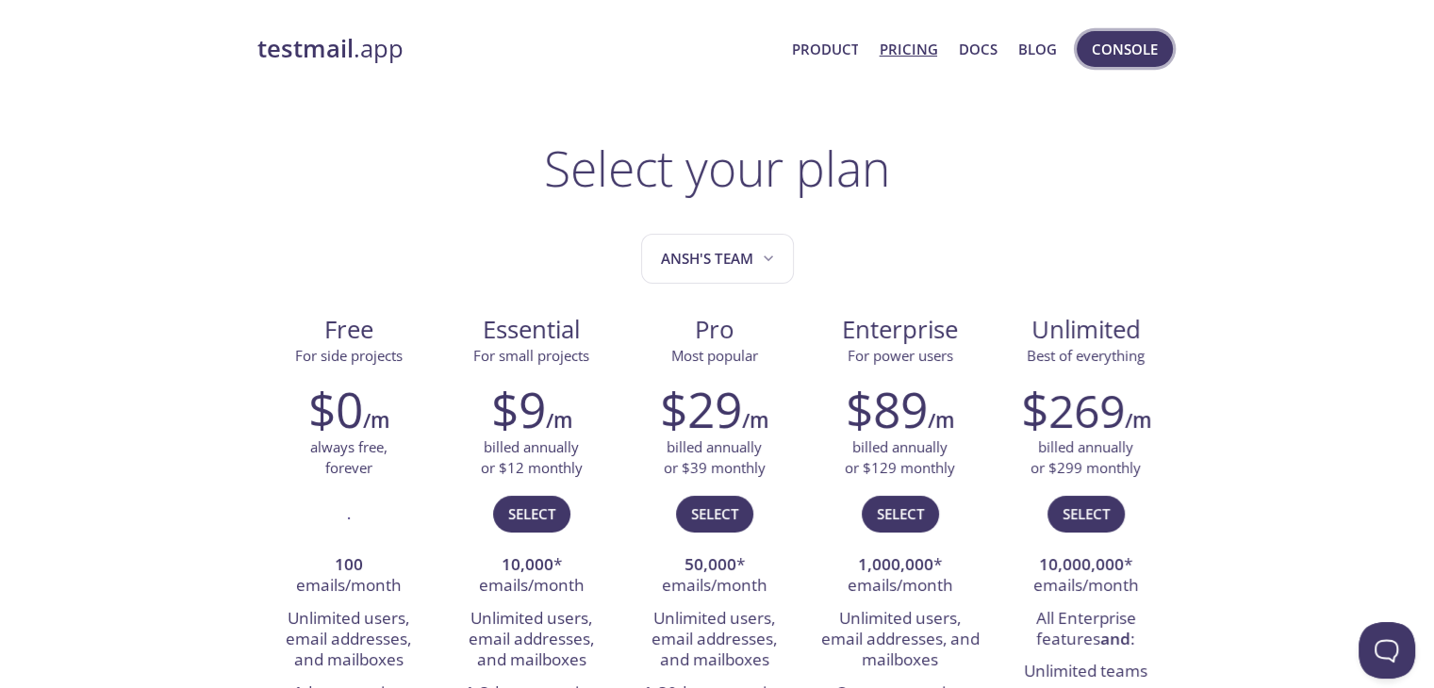
click at [1109, 46] on span "Console" at bounding box center [1125, 49] width 66 height 25
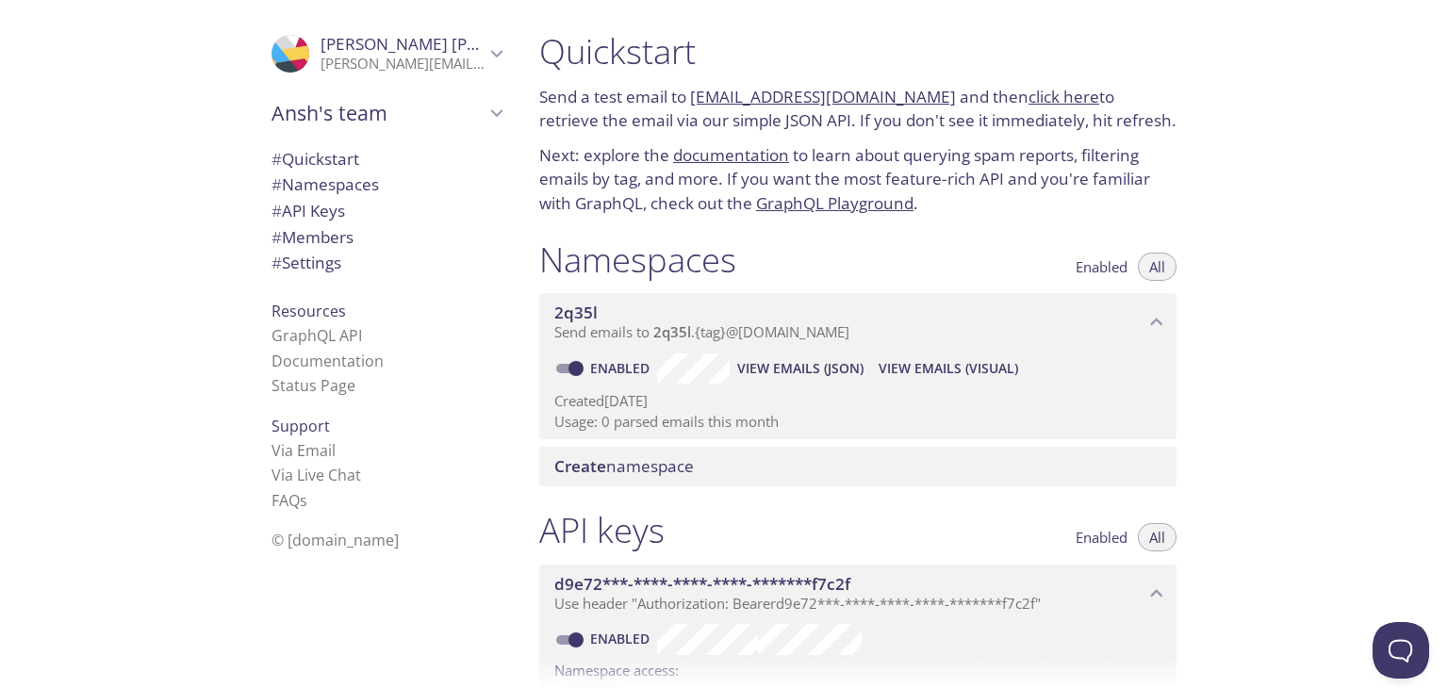
click at [421, 69] on p "[PERSON_NAME][EMAIL_ADDRESS][DOMAIN_NAME]" at bounding box center [403, 64] width 164 height 19
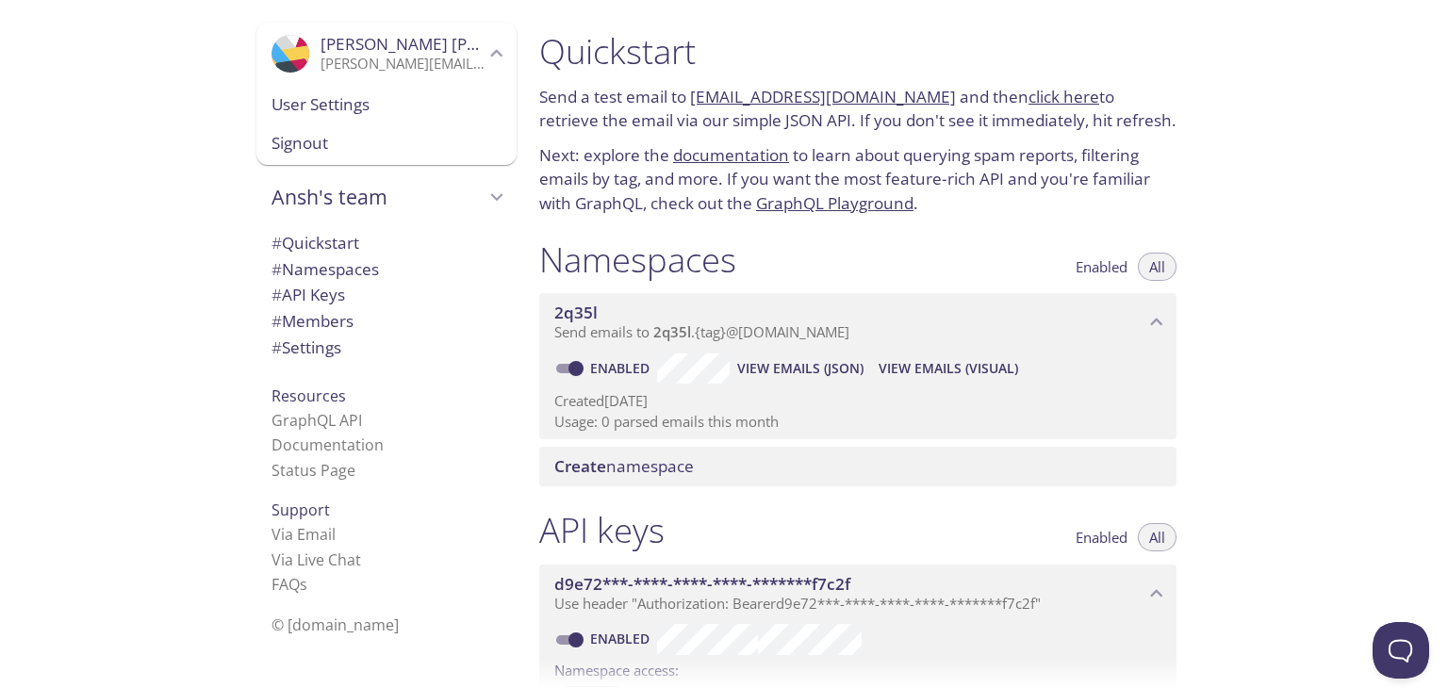
click at [356, 107] on span "User Settings" at bounding box center [387, 104] width 230 height 25
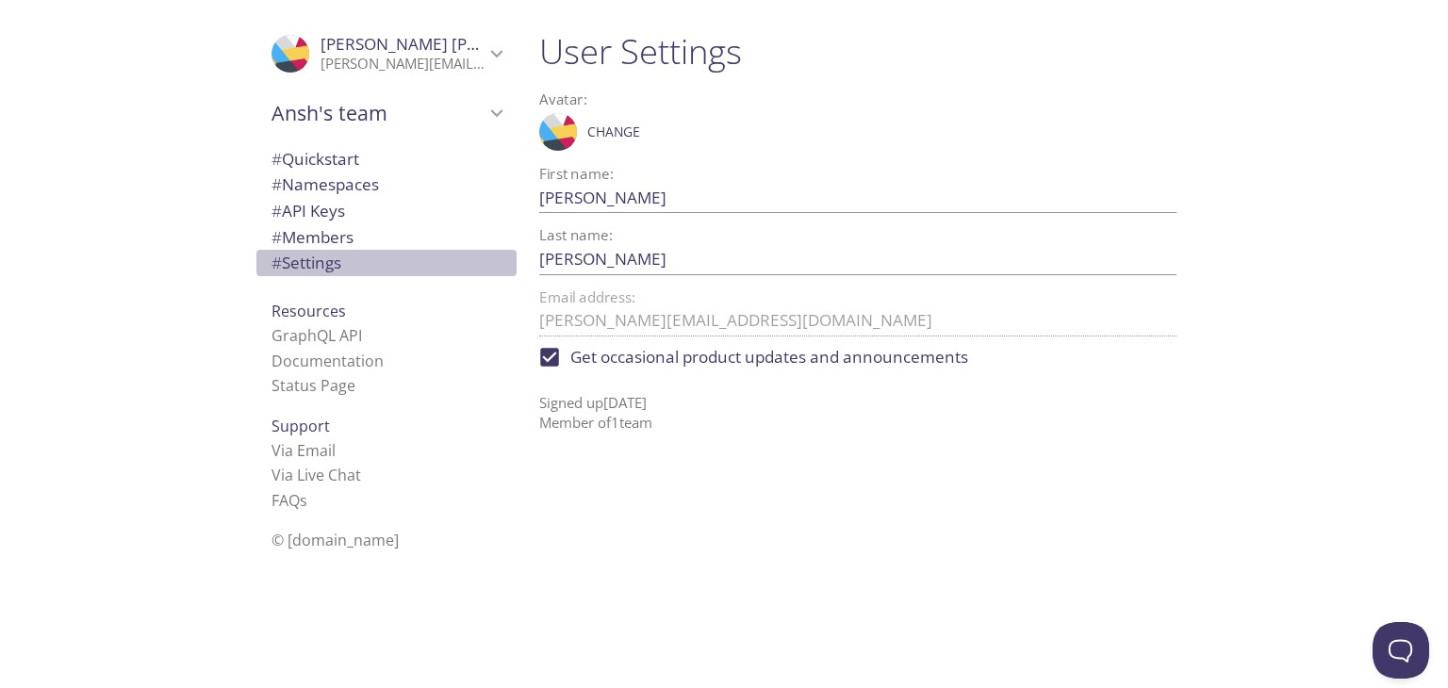
click at [352, 254] on span "# Settings" at bounding box center [387, 263] width 230 height 25
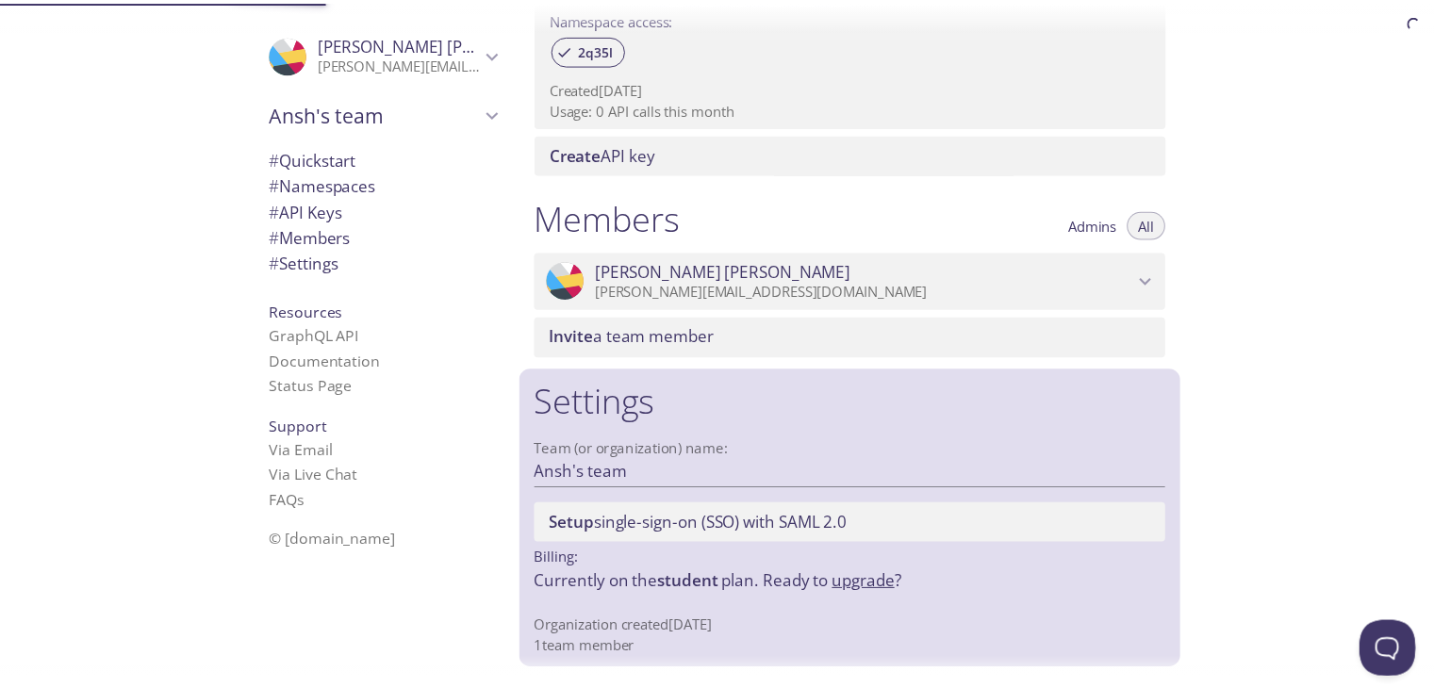
scroll to position [652, 0]
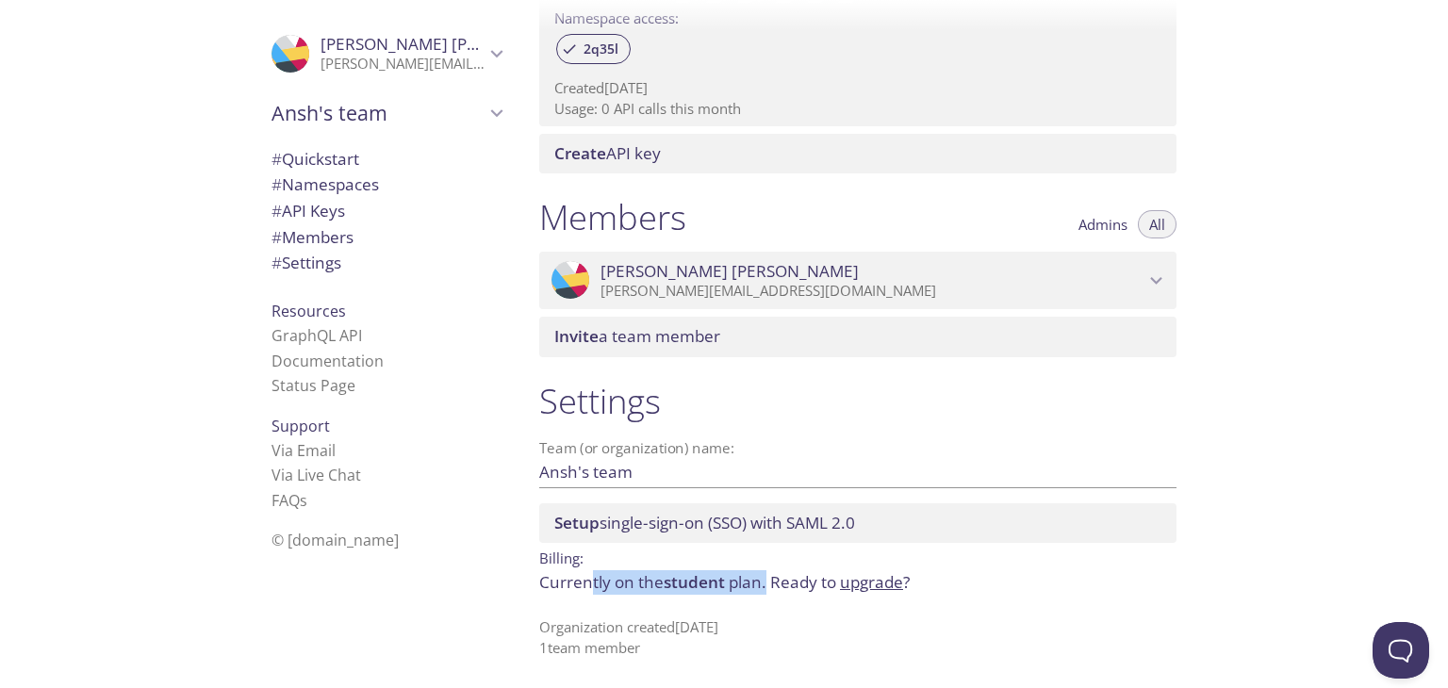
drag, startPoint x: 659, startPoint y: 580, endPoint x: 768, endPoint y: 577, distance: 109.4
click at [768, 578] on p "Currently on the student plan. Ready to upgrade ?" at bounding box center [857, 582] width 637 height 25
click at [768, 577] on p "Currently on the student plan. Ready to upgrade ?" at bounding box center [857, 582] width 637 height 25
click at [879, 587] on link "upgrade" at bounding box center [871, 582] width 63 height 22
